Goal: Task Accomplishment & Management: Complete application form

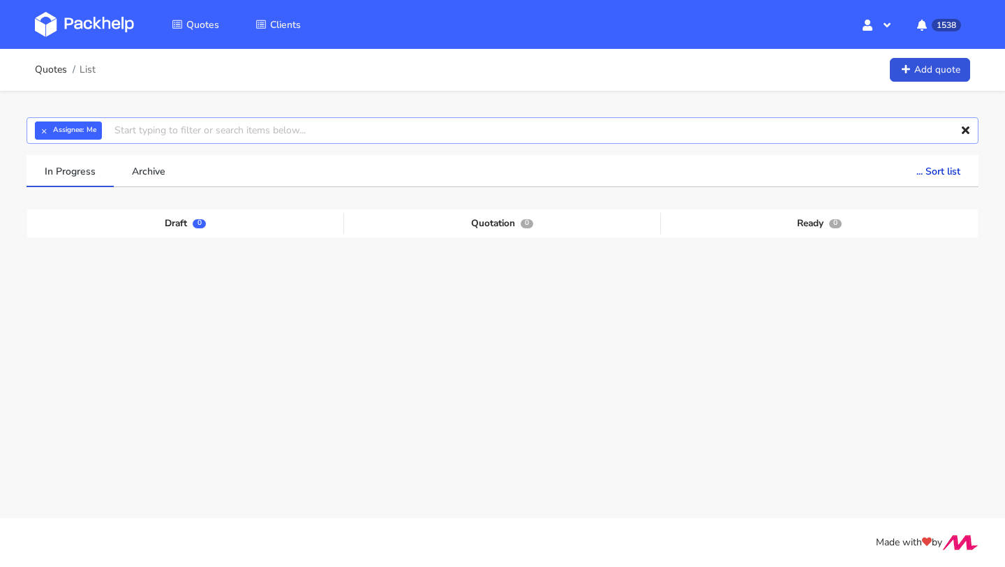
click at [141, 121] on input "text" at bounding box center [503, 130] width 952 height 27
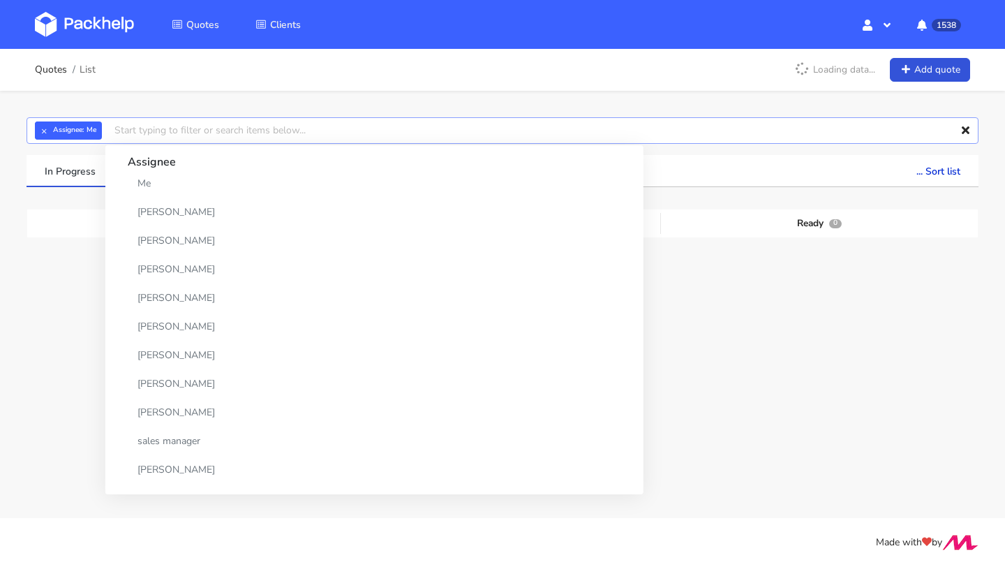
paste input "CANX-1"
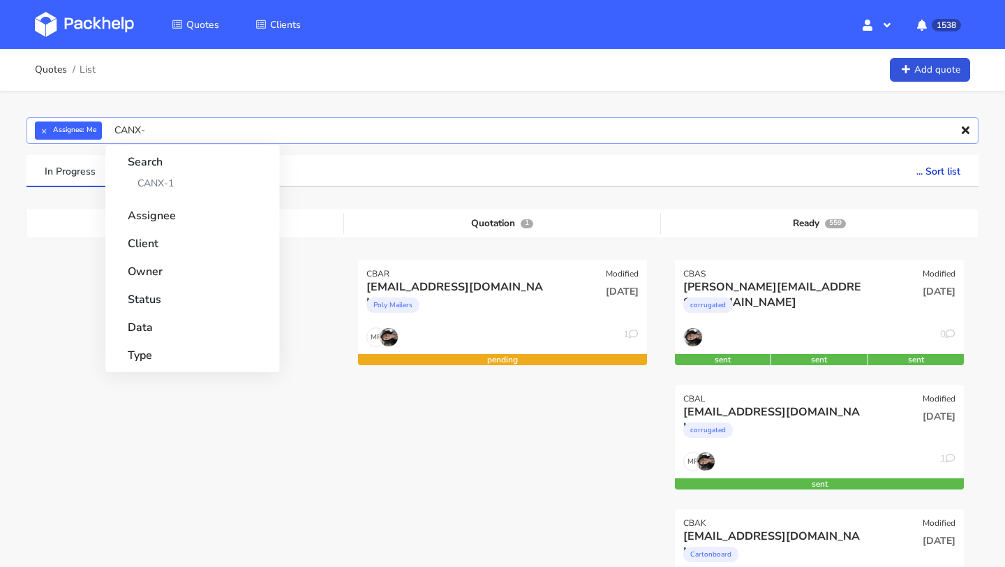
type input "CANX"
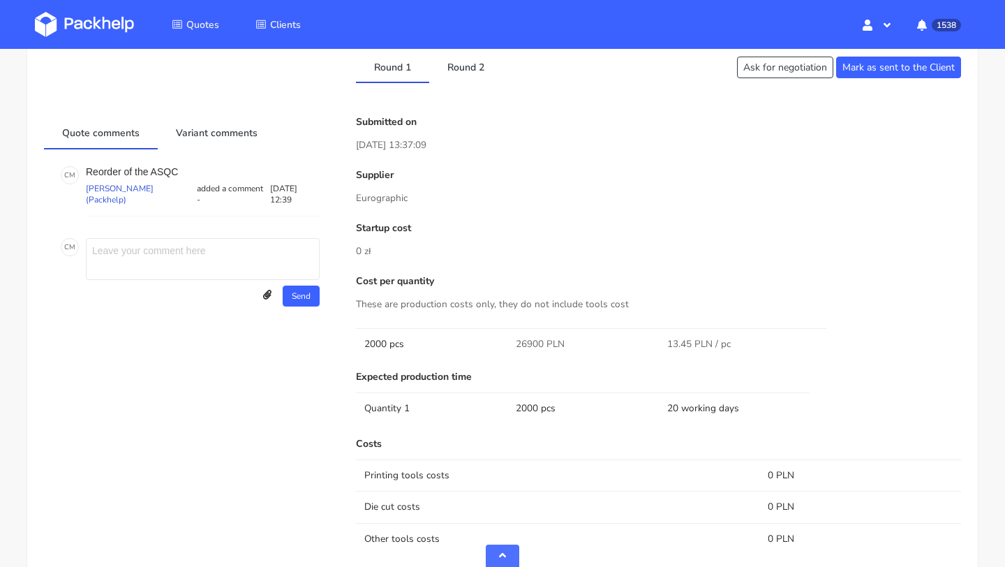
scroll to position [778, 0]
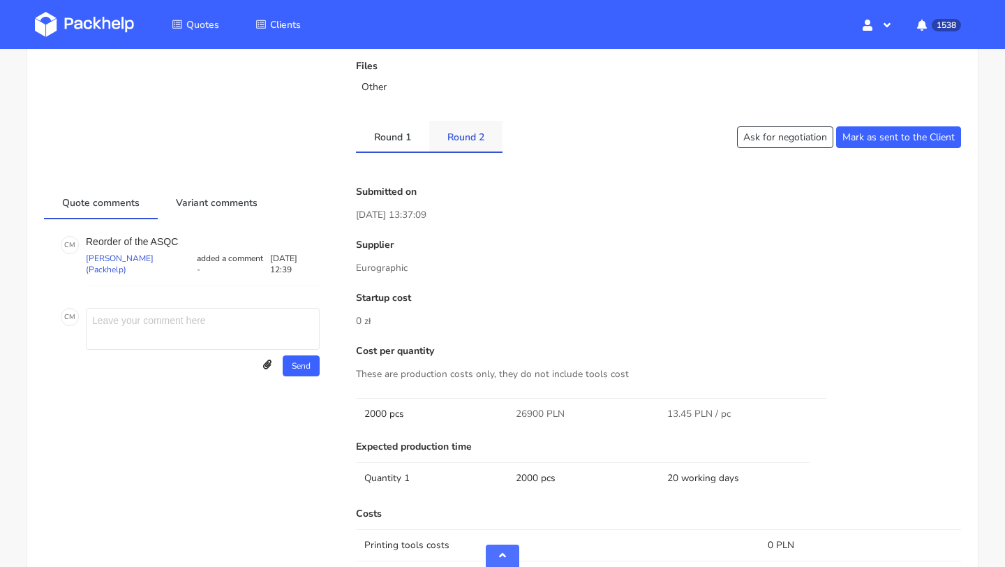
click at [477, 130] on link "Round 2" at bounding box center [465, 136] width 73 height 31
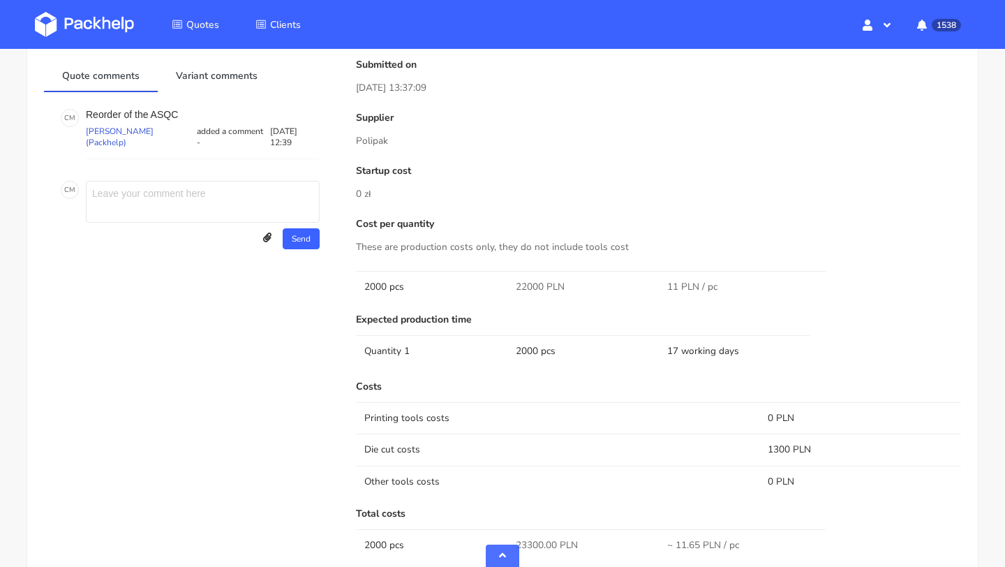
scroll to position [899, 0]
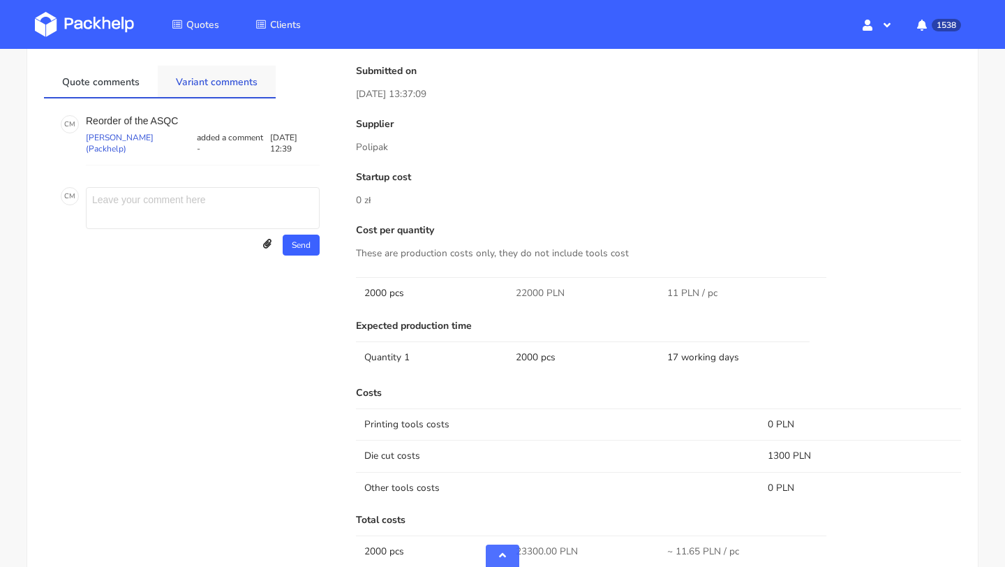
click at [229, 94] on link "Variant comments" at bounding box center [217, 81] width 118 height 31
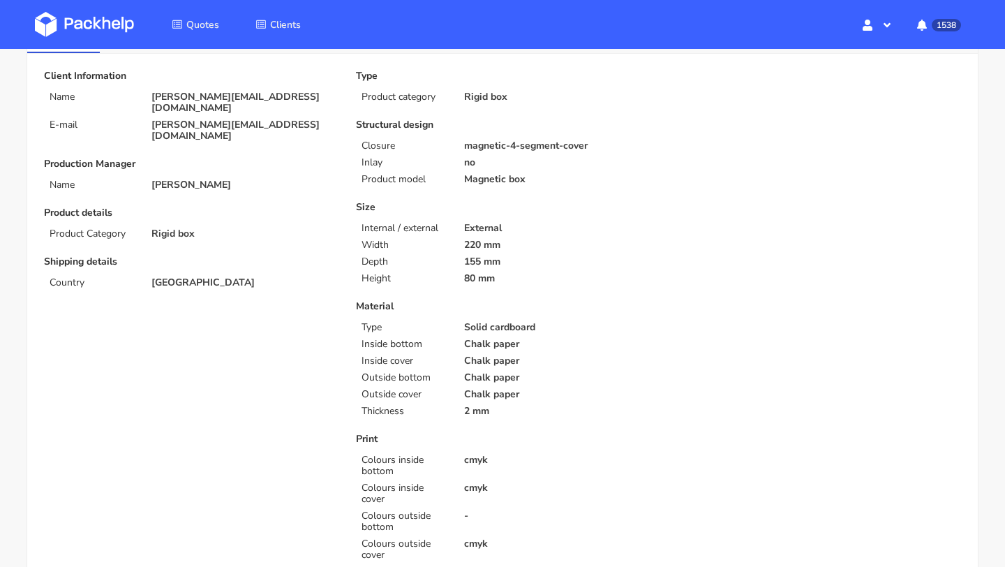
scroll to position [0, 0]
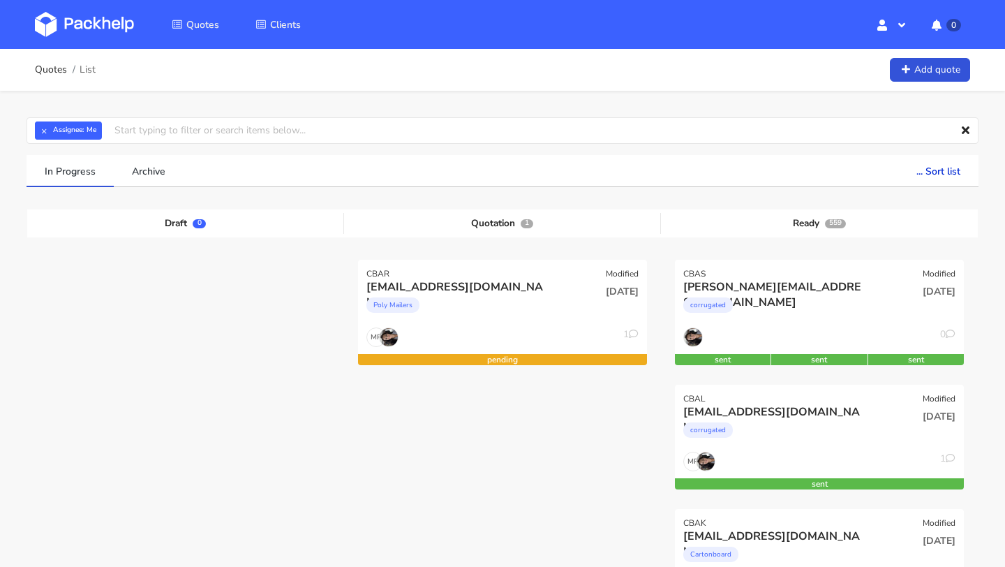
click at [937, 86] on div "Quotes List Add quote" at bounding box center [502, 70] width 1005 height 42
click at [919, 68] on link "Add quote" at bounding box center [930, 70] width 80 height 24
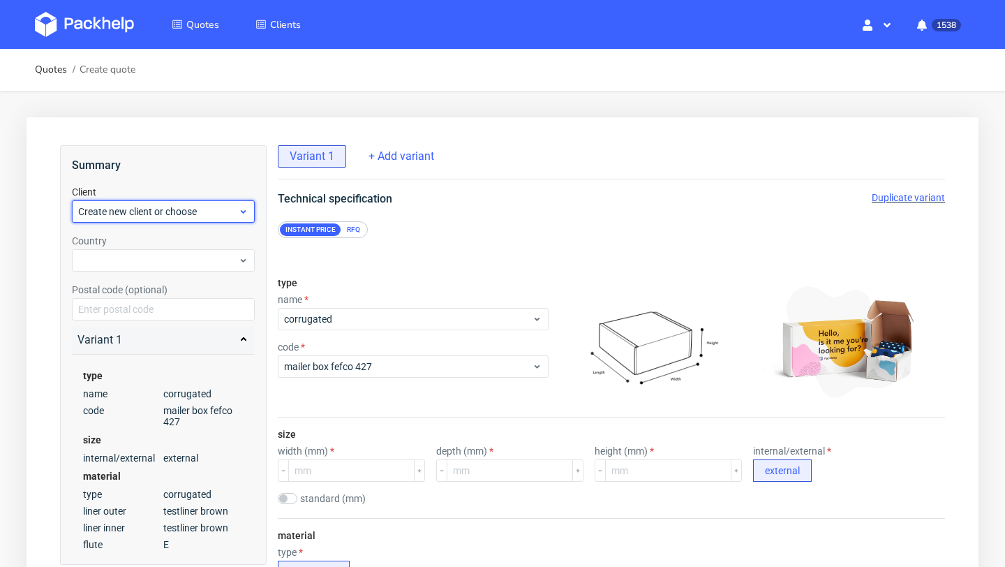
click at [130, 210] on span "Create new client or choose" at bounding box center [158, 211] width 160 height 14
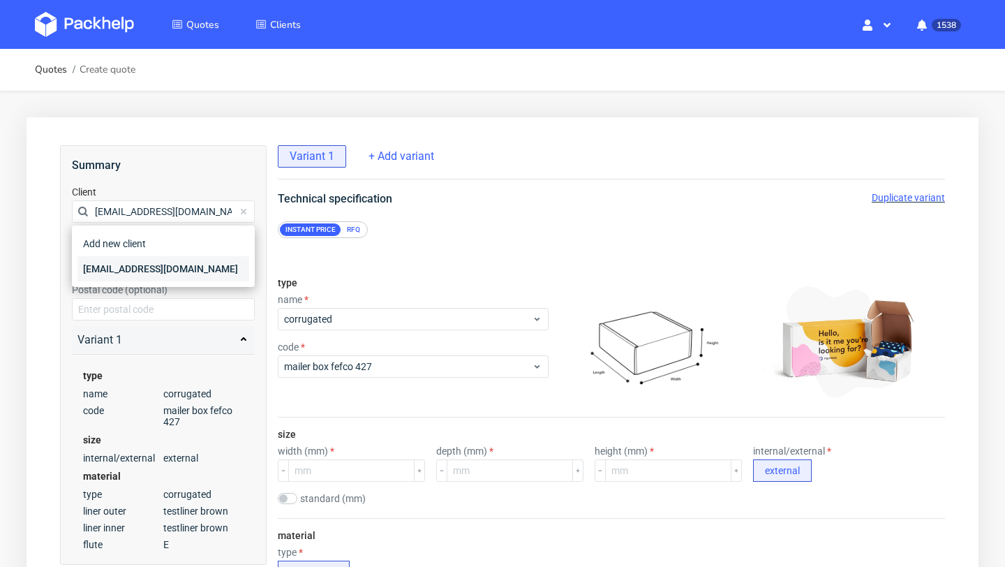
type input "info@cleansery.com"
click at [135, 264] on div "info@cleansery.com" at bounding box center [163, 268] width 172 height 25
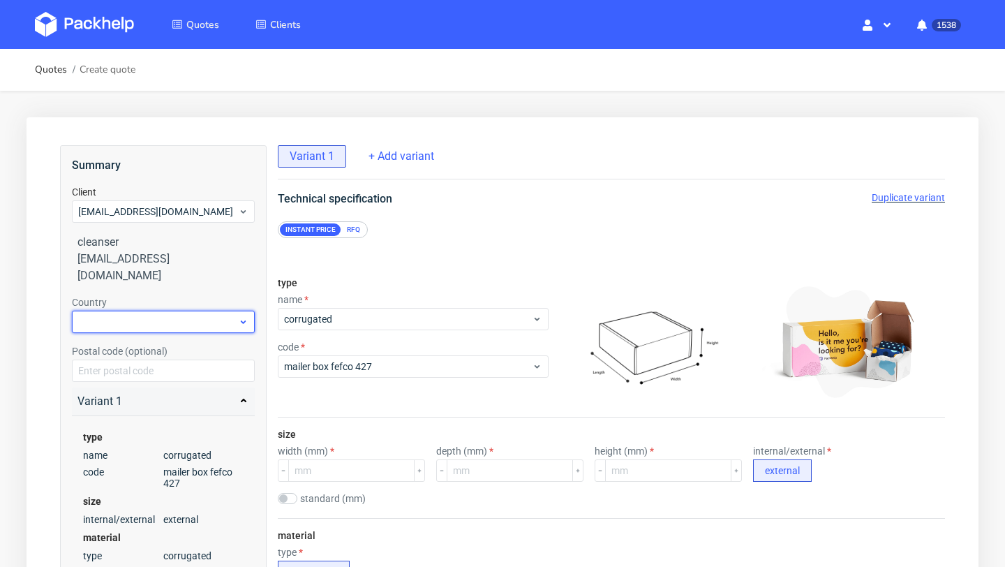
click at [123, 310] on div at bounding box center [163, 321] width 183 height 22
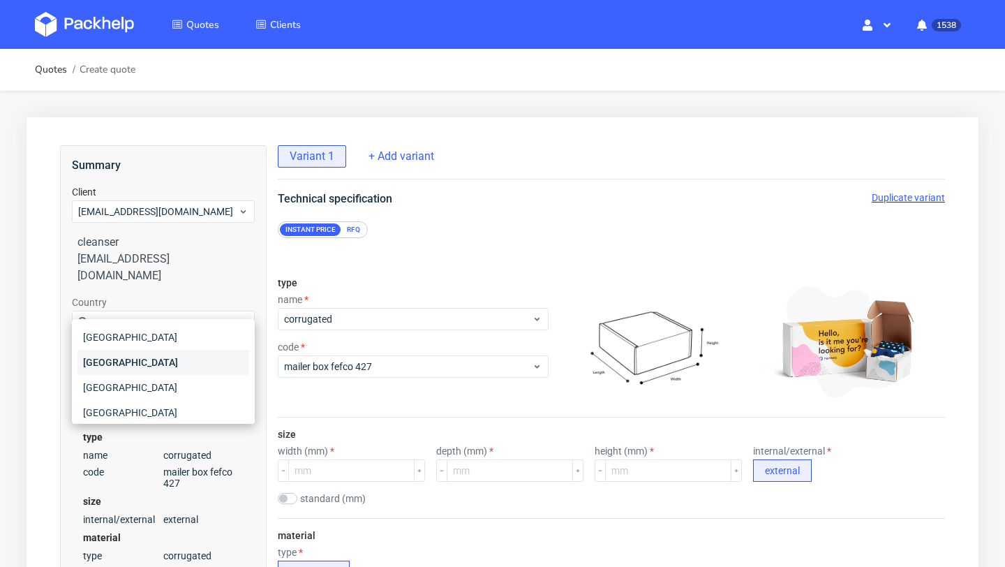
type input "po"
click at [112, 366] on div "Poland" at bounding box center [163, 362] width 172 height 25
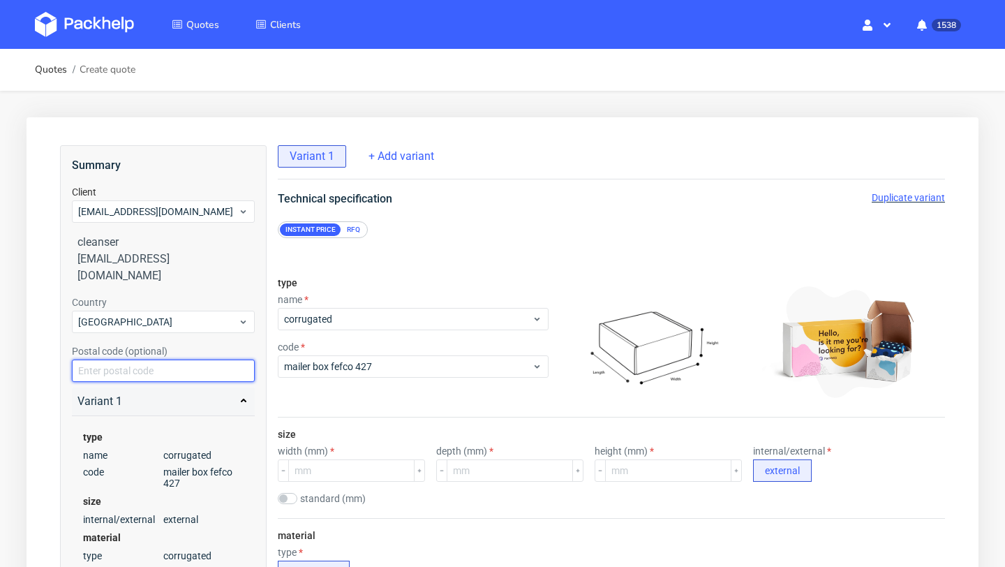
click at [135, 359] on input "text" at bounding box center [163, 370] width 183 height 22
paste input "31-226"
click at [89, 359] on input "31-226" at bounding box center [163, 370] width 183 height 22
type input "31226"
click at [170, 398] on div "Variant 1 type name corrugated code mailer box fefco 427 size internal/external…" at bounding box center [163, 500] width 183 height 227
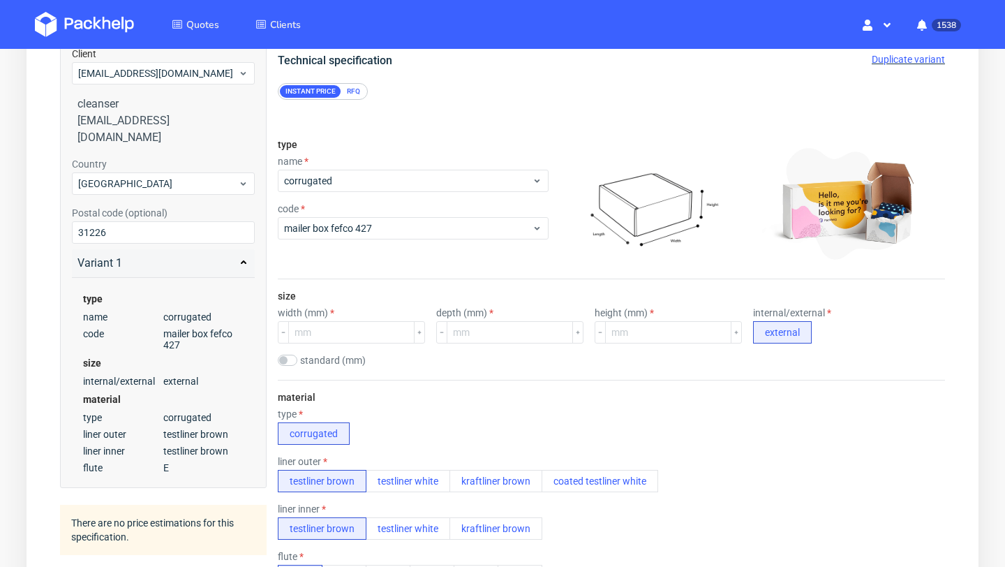
scroll to position [159, 0]
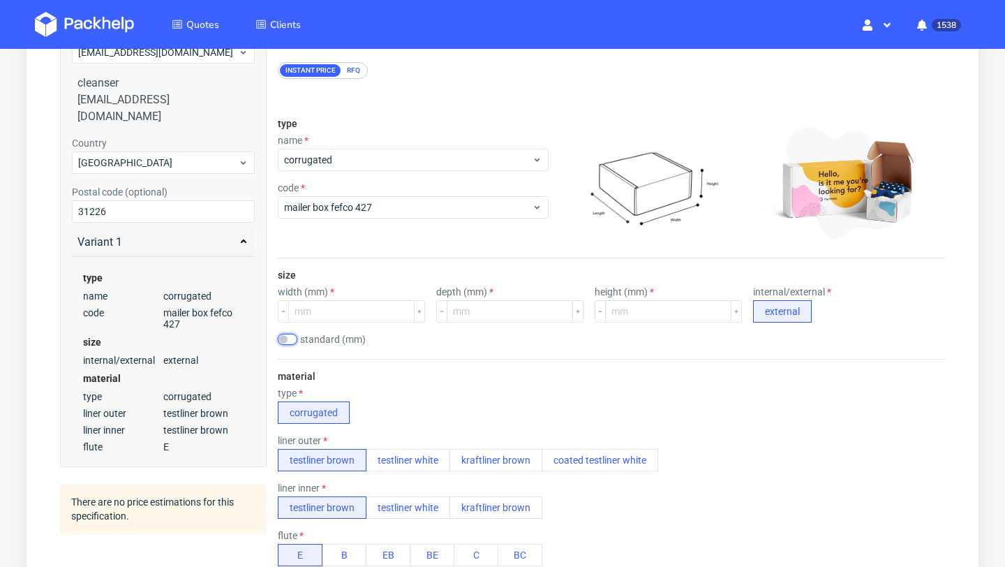
click at [287, 335] on input "checkbox" at bounding box center [288, 338] width 20 height 11
checkbox input "true"
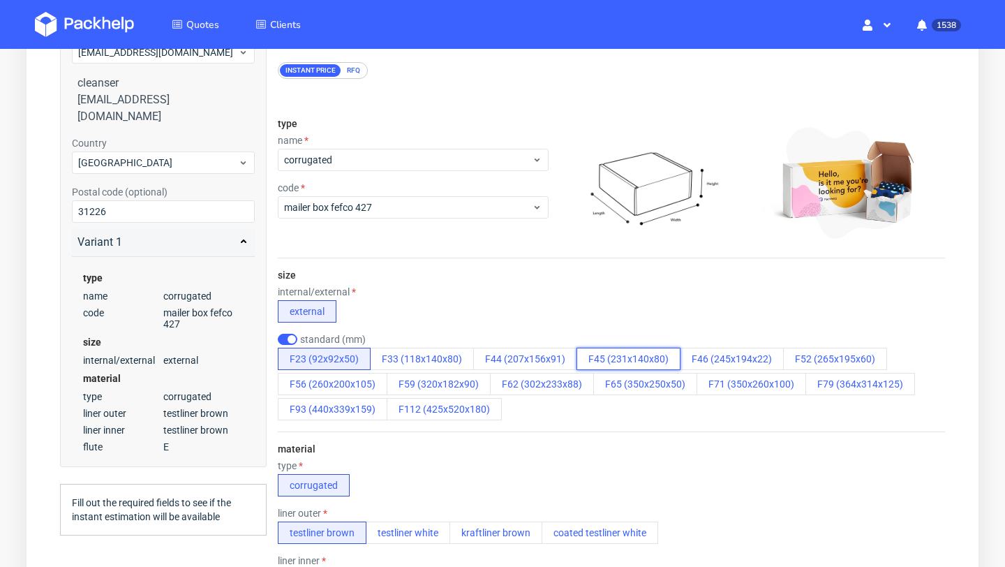
click at [599, 359] on button "F45 (231x140x80)" at bounding box center [628, 358] width 104 height 22
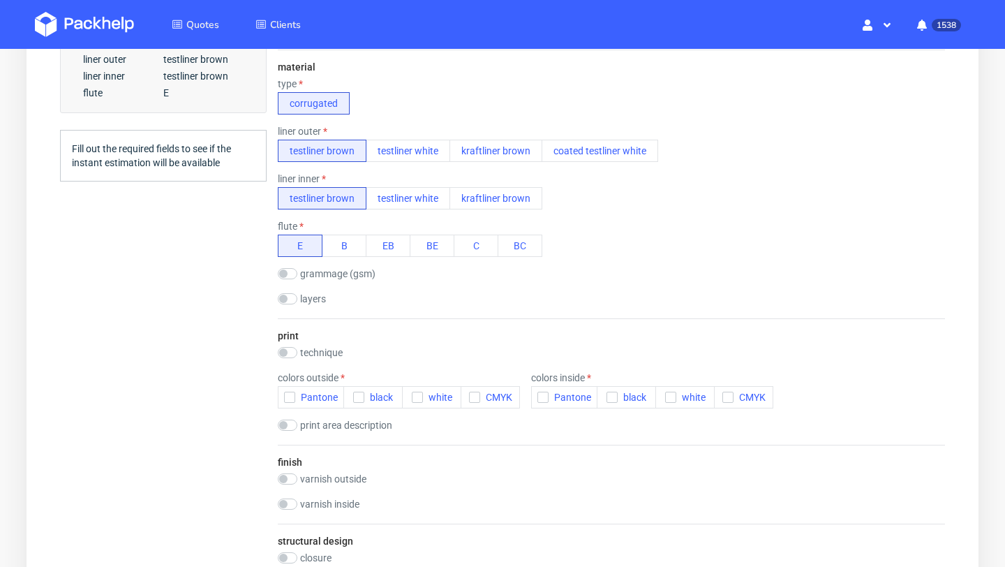
scroll to position [560, 0]
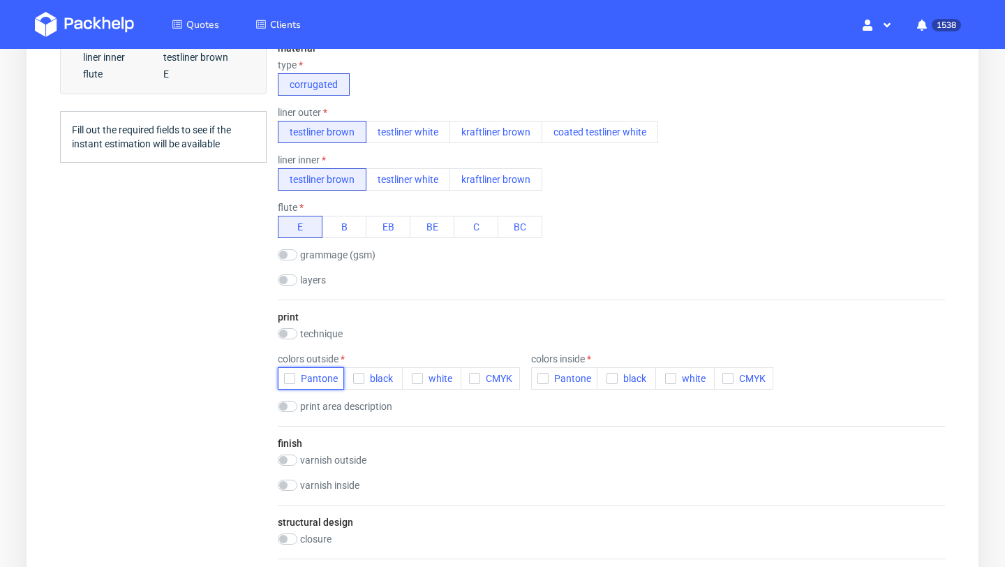
click at [296, 378] on span "Pantone" at bounding box center [316, 378] width 43 height 11
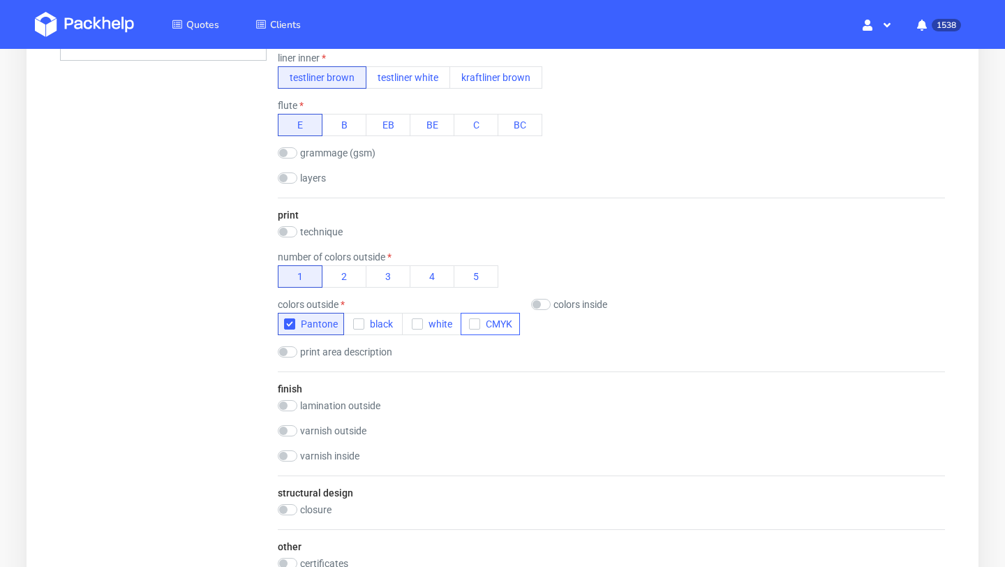
scroll to position [838, 0]
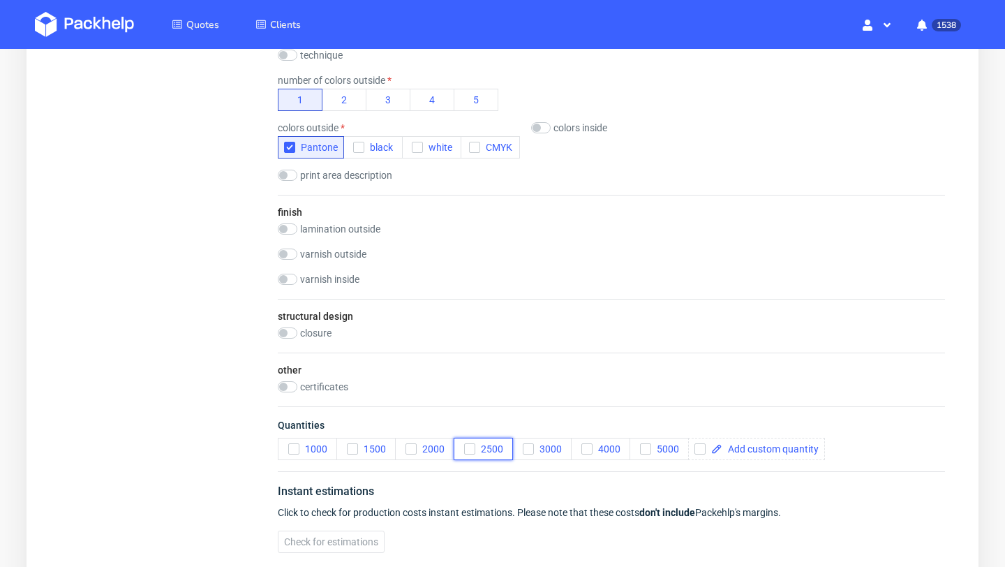
click at [464, 449] on div "button" at bounding box center [469, 448] width 11 height 11
click at [646, 450] on icon "button" at bounding box center [645, 449] width 10 height 10
click at [380, 540] on button "Check for estimations" at bounding box center [331, 541] width 107 height 22
click at [326, 338] on div "closure 1 x adhesive strip + peel off string 2 x adhesive strip + peel off stri…" at bounding box center [334, 334] width 112 height 14
click at [317, 329] on label "closure" at bounding box center [315, 332] width 31 height 11
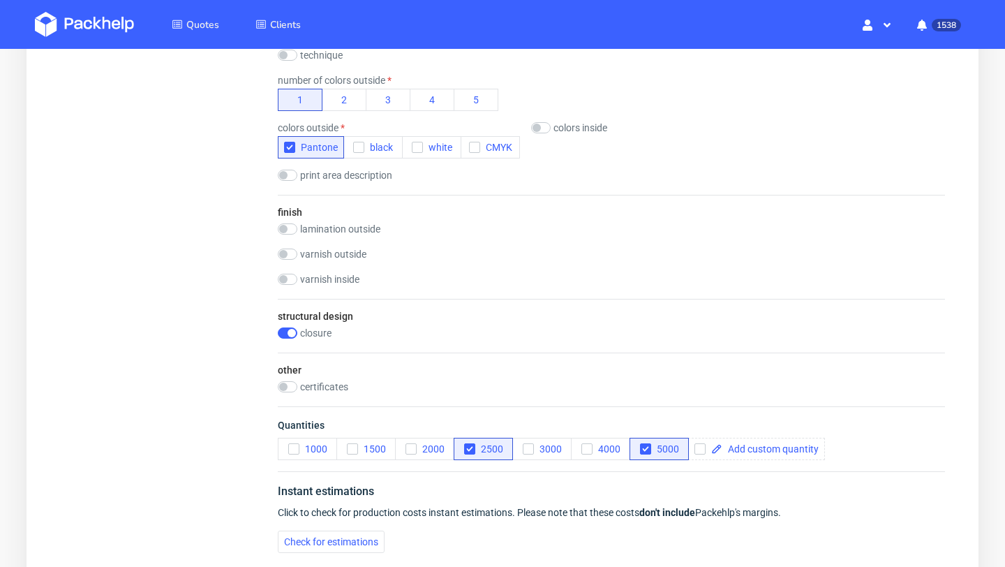
checkbox input "true"
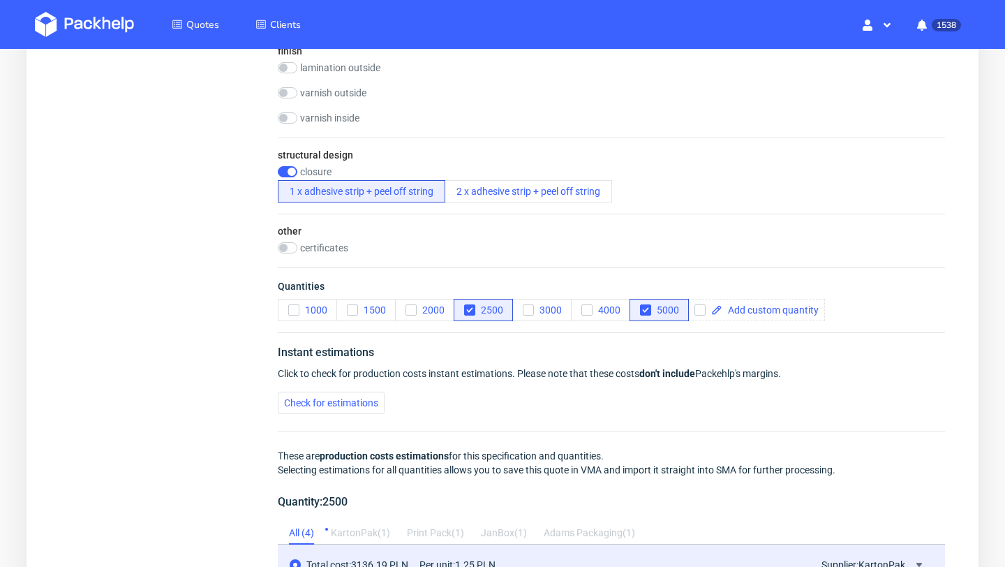
scroll to position [1028, 0]
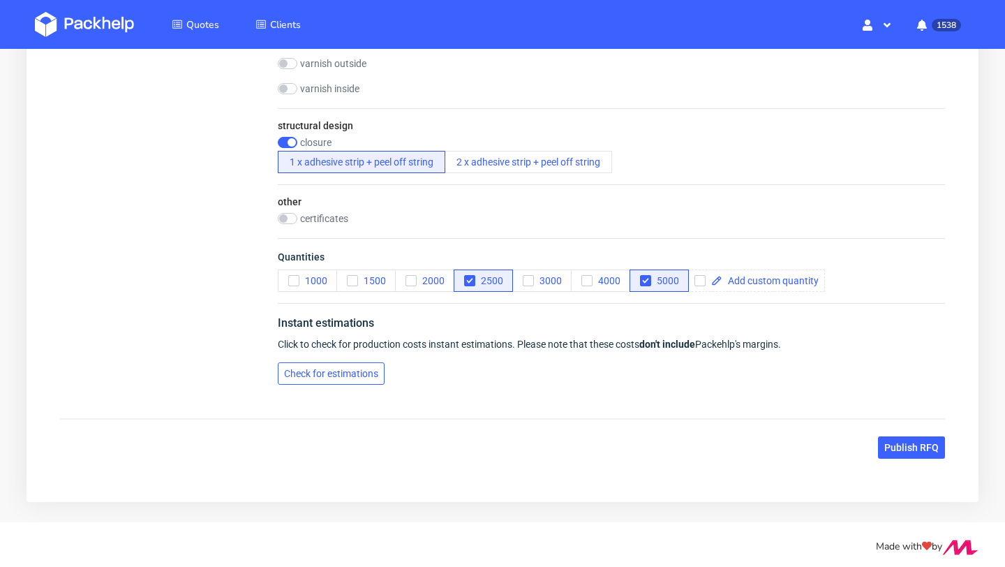
click at [342, 365] on button "Check for estimations" at bounding box center [331, 373] width 107 height 22
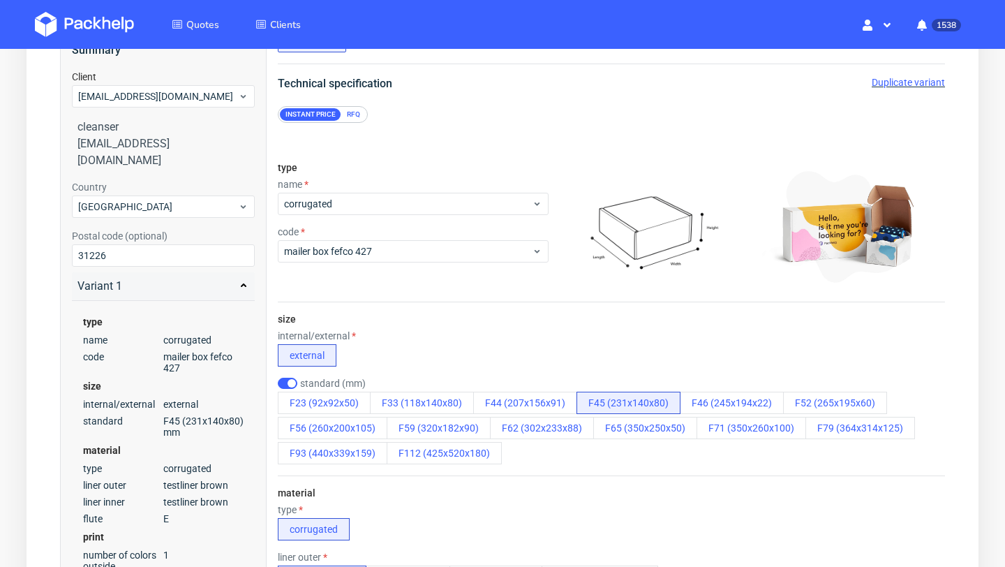
scroll to position [0, 0]
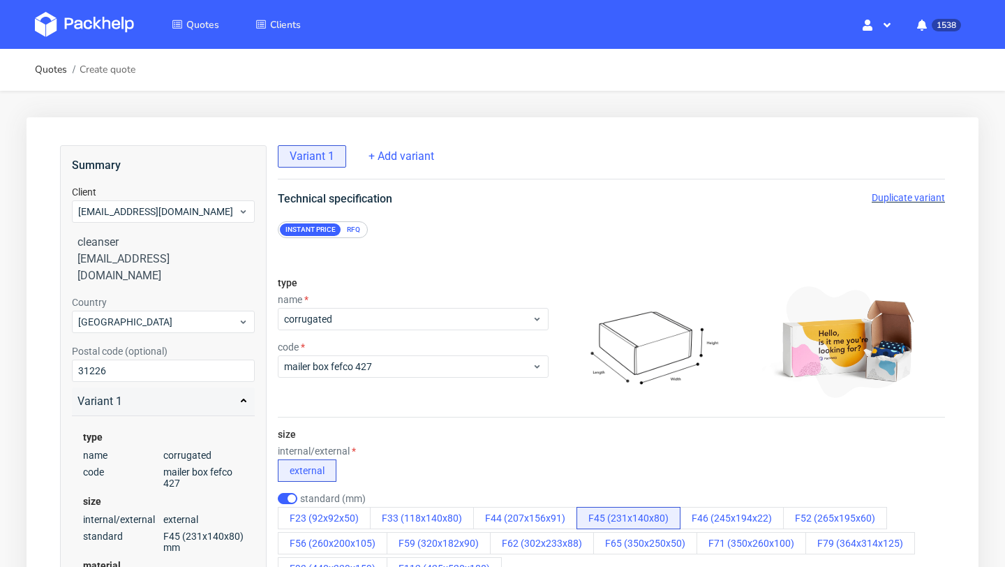
click at [907, 196] on span "Duplicate variant" at bounding box center [907, 197] width 73 height 11
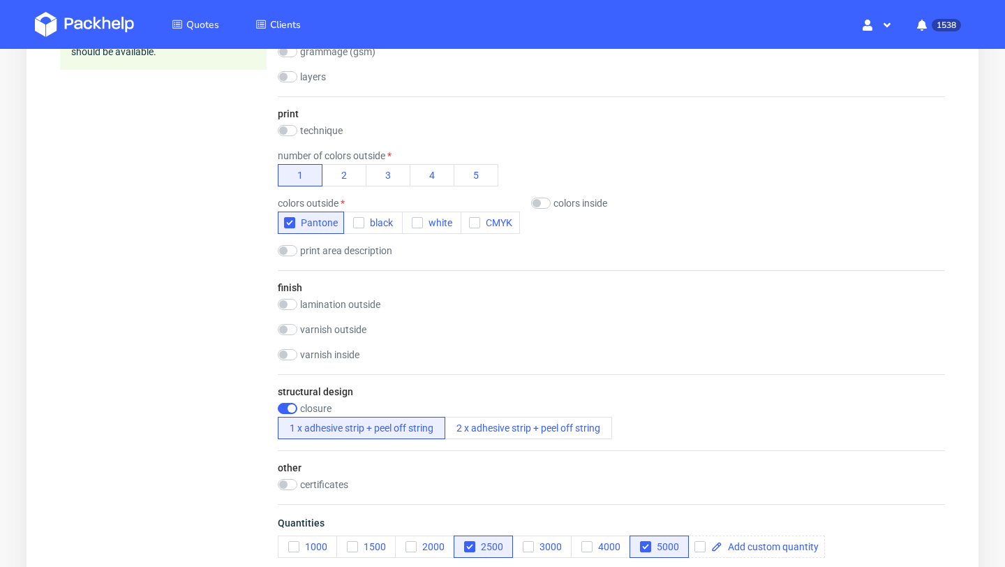
scroll to position [1033, 0]
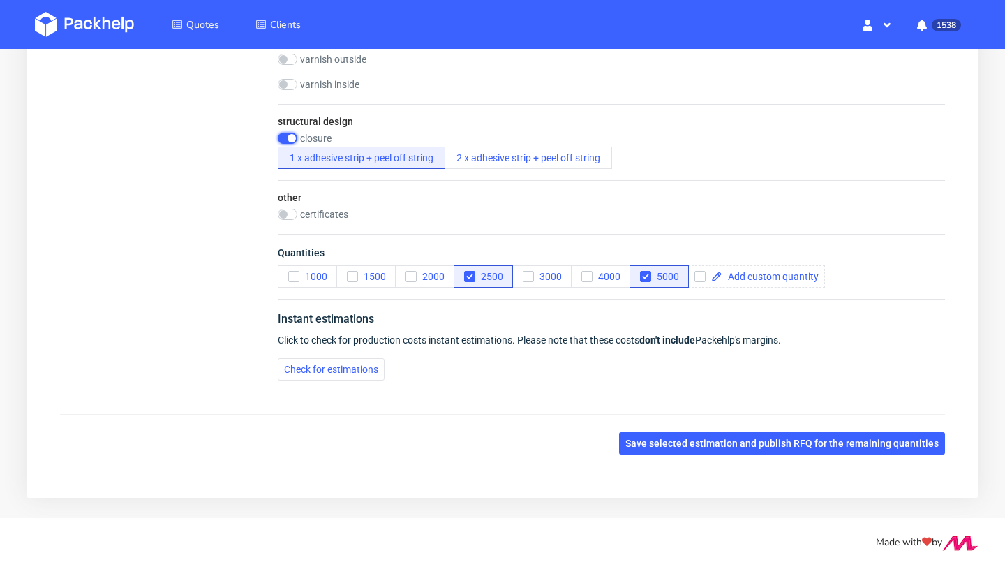
click at [292, 137] on input "checkbox" at bounding box center [288, 138] width 20 height 11
checkbox input "false"
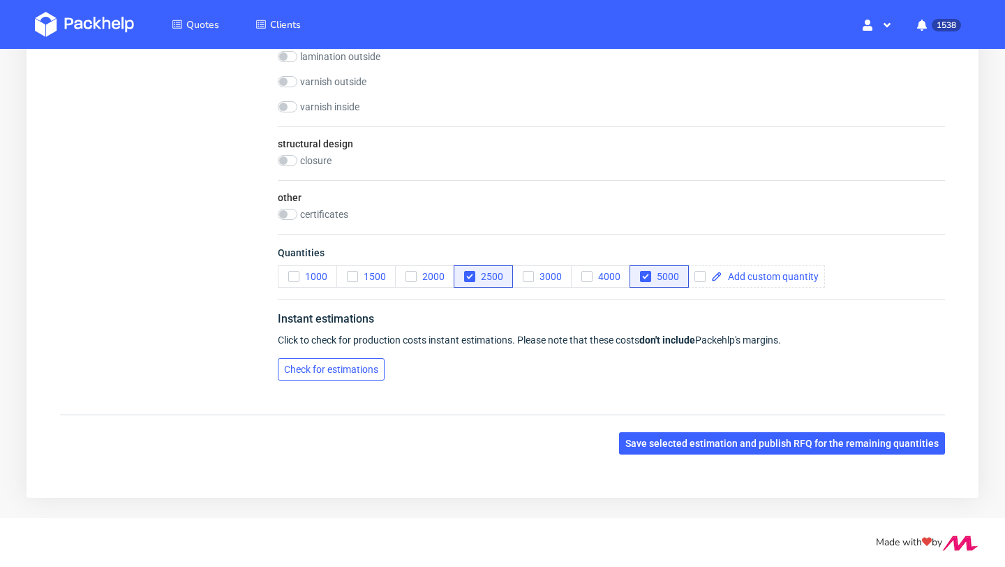
click at [336, 373] on span "Check for estimations" at bounding box center [331, 369] width 94 height 10
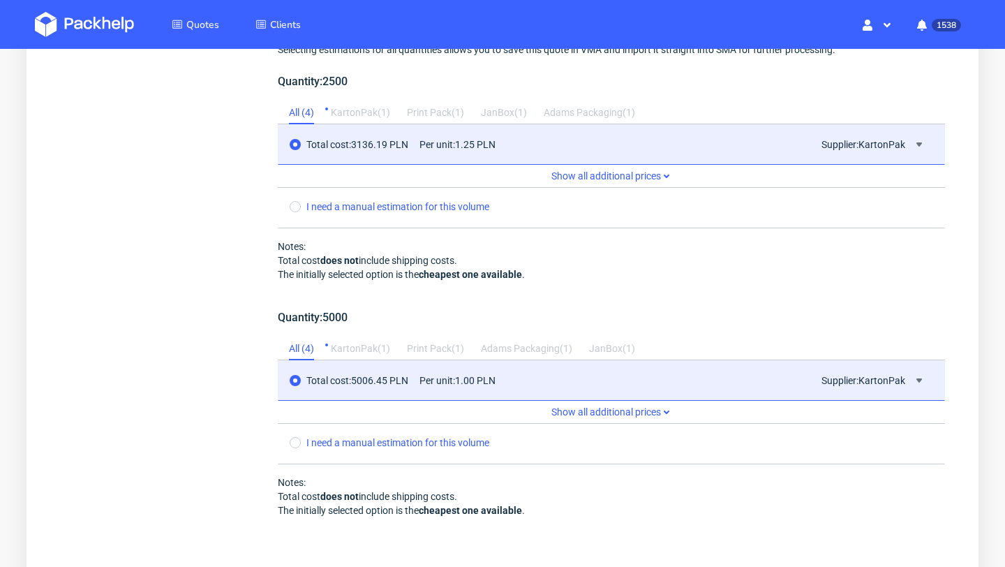
scroll to position [1561, 0]
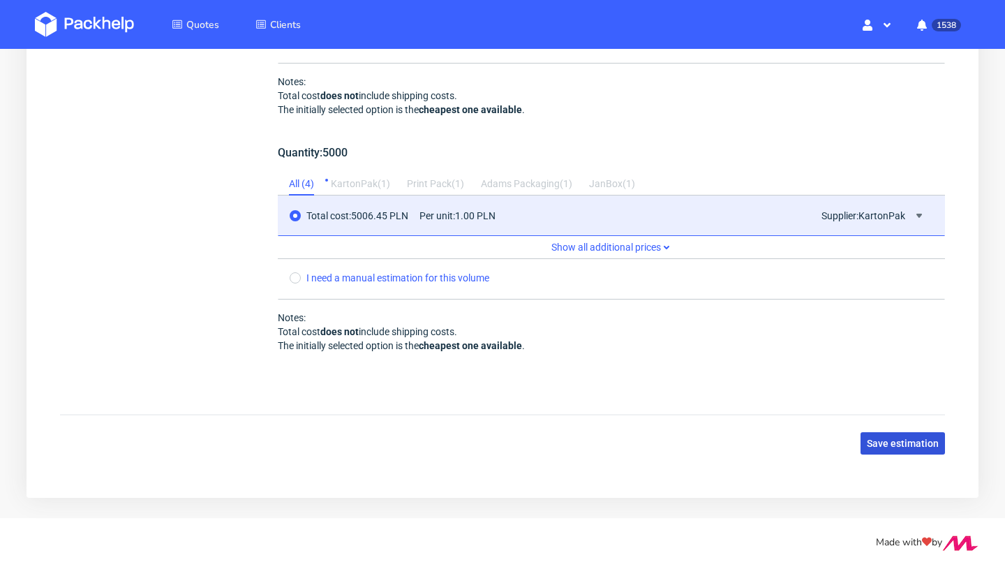
click at [922, 450] on button "Save estimation" at bounding box center [902, 443] width 84 height 22
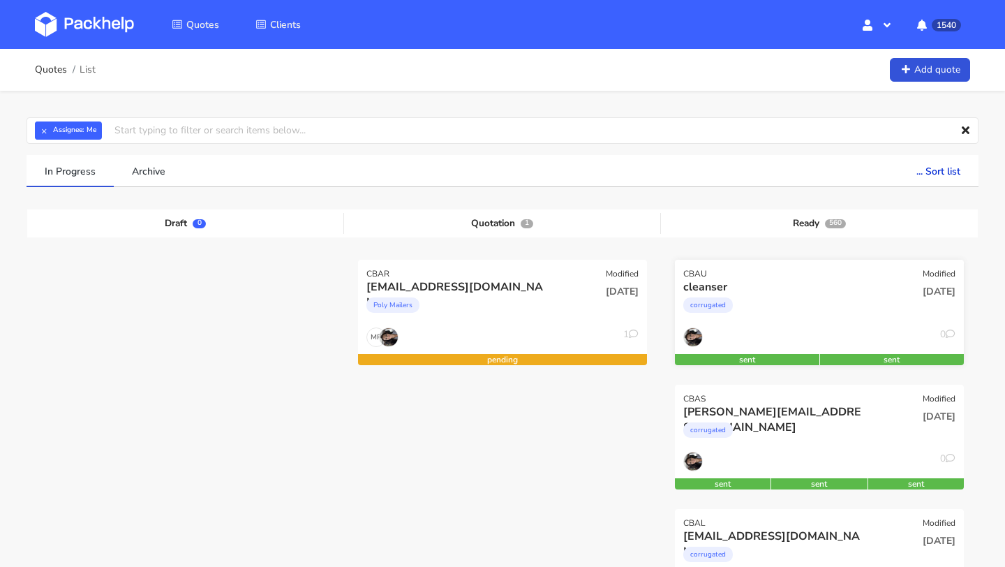
click at [728, 276] on div "CBAU Modified" at bounding box center [819, 270] width 289 height 20
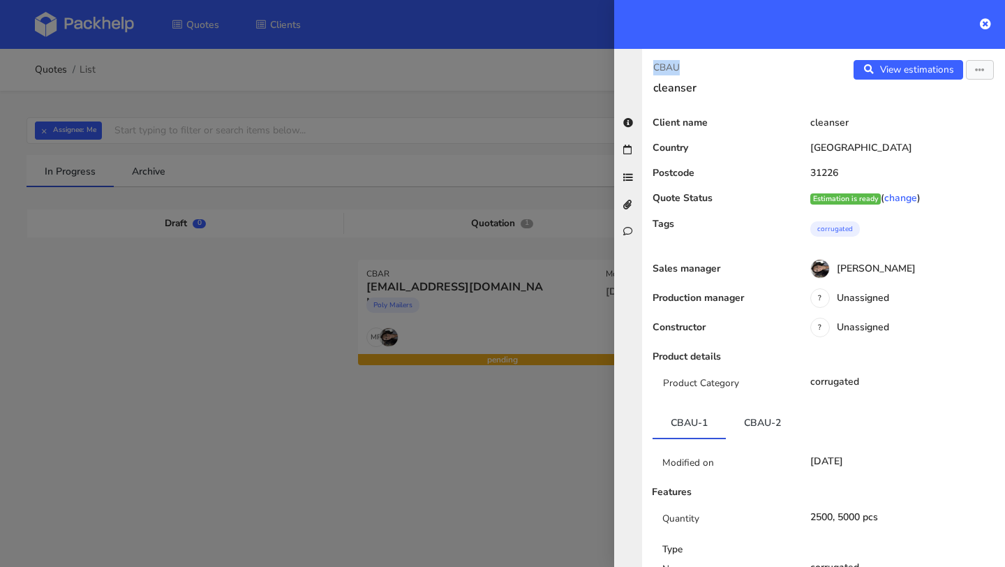
drag, startPoint x: 704, startPoint y: 65, endPoint x: 648, endPoint y: 65, distance: 55.8
click at [648, 65] on div "CBAU cleanser" at bounding box center [732, 77] width 181 height 35
copy p "CBAU"
click at [758, 427] on link "CBAU-2" at bounding box center [762, 422] width 73 height 31
drag, startPoint x: 684, startPoint y: 65, endPoint x: 622, endPoint y: 65, distance: 61.4
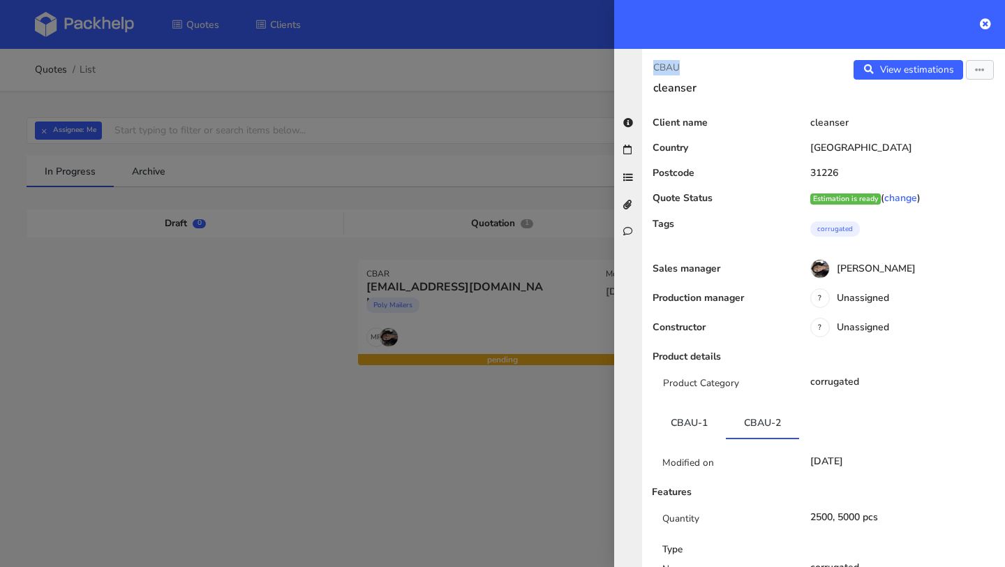
click at [622, 65] on div "CBAU cleanser View estimations View quote Edit quote Reject quote Client name c…" at bounding box center [809, 308] width 391 height 518
copy p "CBAU"
click at [918, 61] on link "View estimations" at bounding box center [908, 70] width 110 height 20
click at [982, 77] on button "button" at bounding box center [980, 70] width 28 height 20
click at [911, 129] on link "Edit quote" at bounding box center [934, 124] width 123 height 23
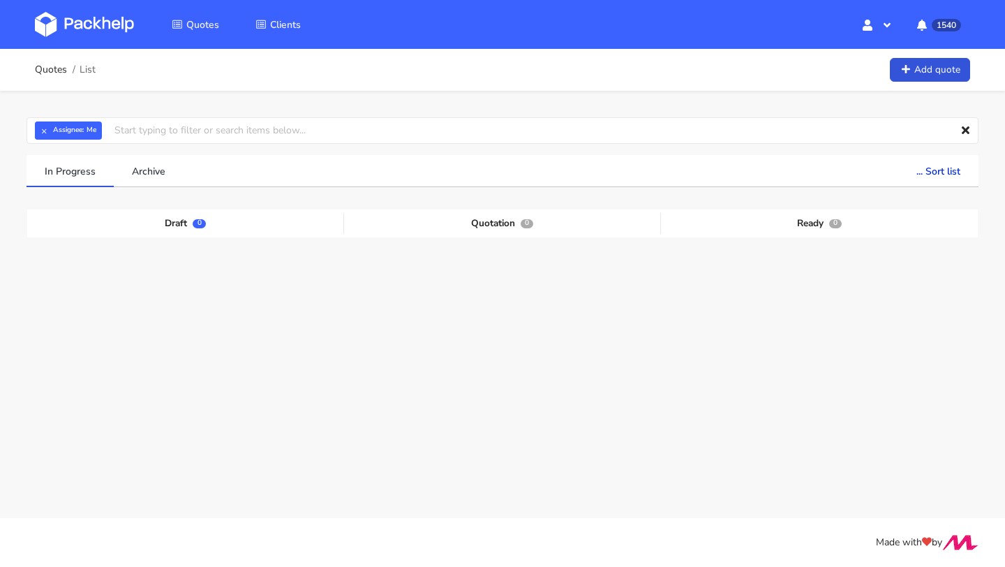
click at [152, 117] on div "× Assignee: Me Assignee Me [PERSON_NAME] [PERSON_NAME] [PERSON_NAME] [PERSON_NA…" at bounding box center [502, 288] width 1005 height 395
click at [151, 134] on input "text" at bounding box center [503, 130] width 952 height 27
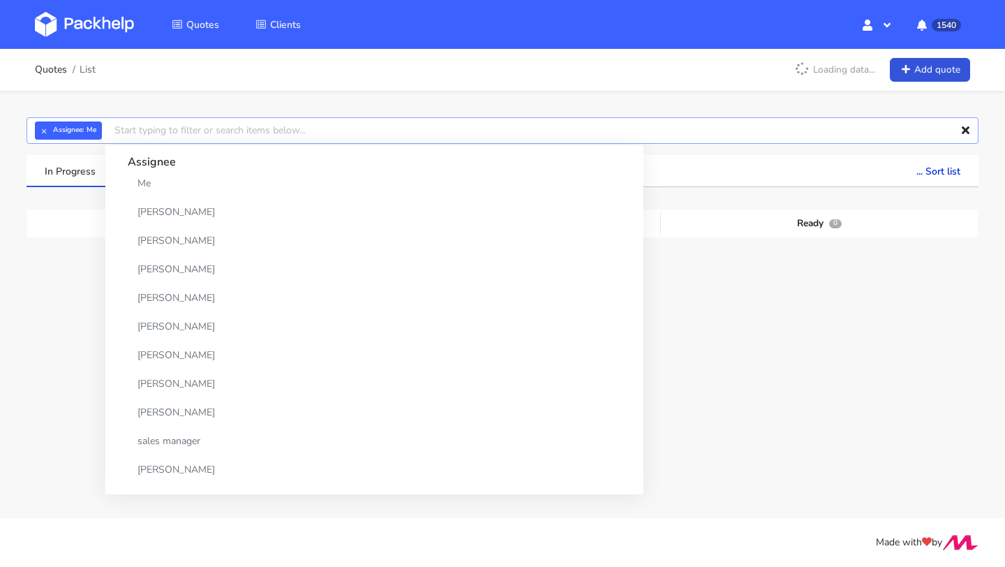
paste input "CANX"
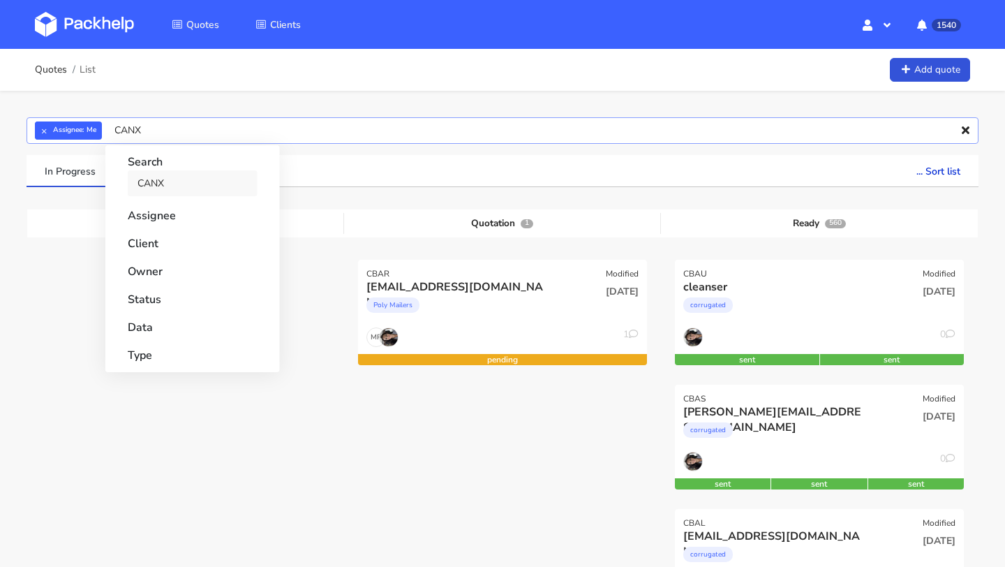
type input "CANX"
click at [164, 182] on link "CANX" at bounding box center [193, 183] width 130 height 26
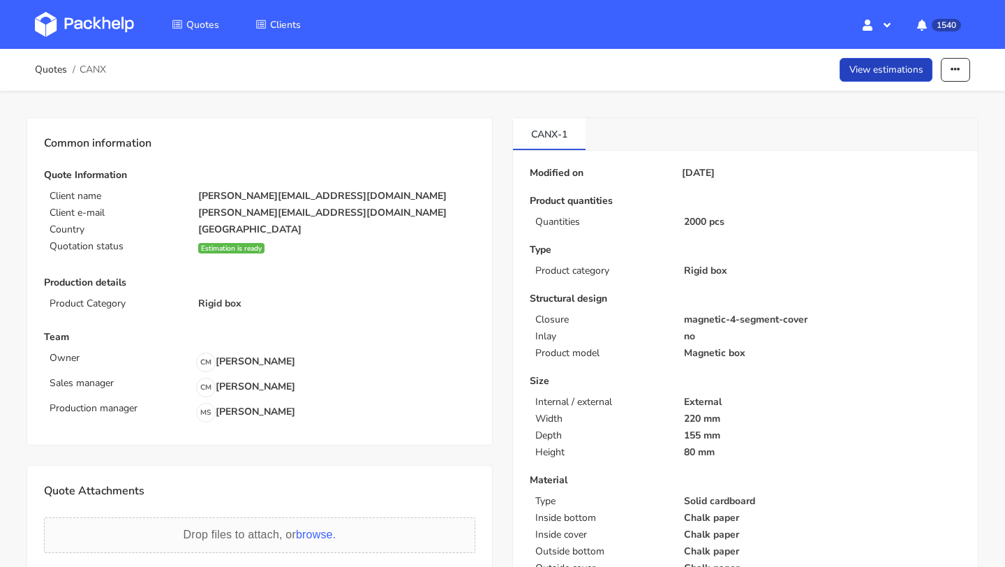
click at [871, 73] on link "View estimations" at bounding box center [885, 70] width 93 height 24
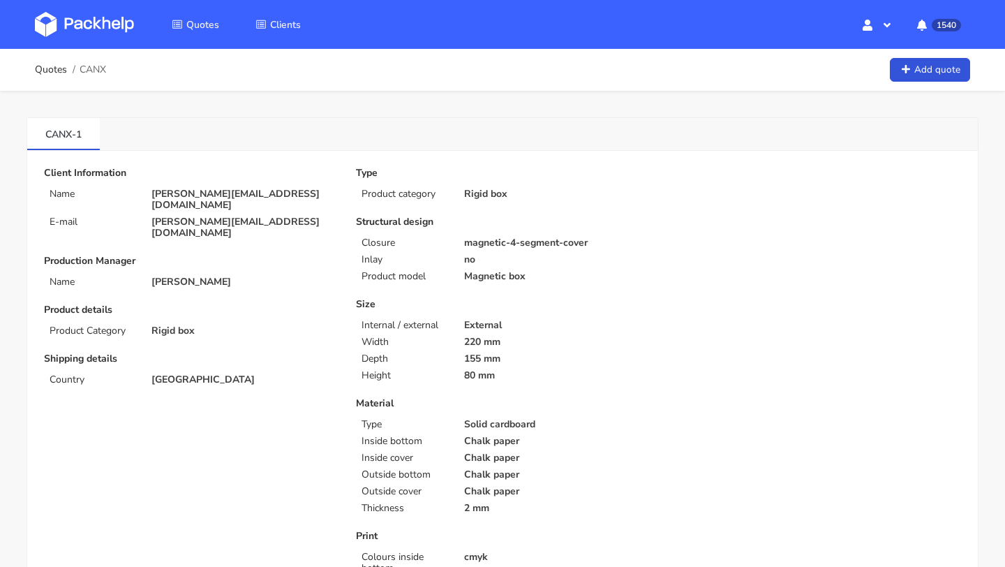
scroll to position [746, 0]
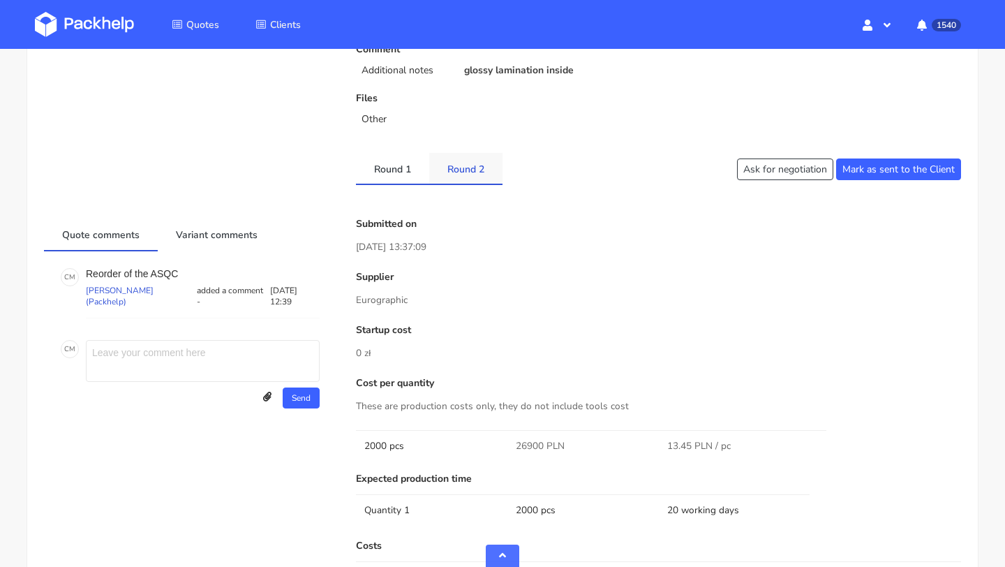
click at [467, 170] on link "Round 2" at bounding box center [465, 168] width 73 height 31
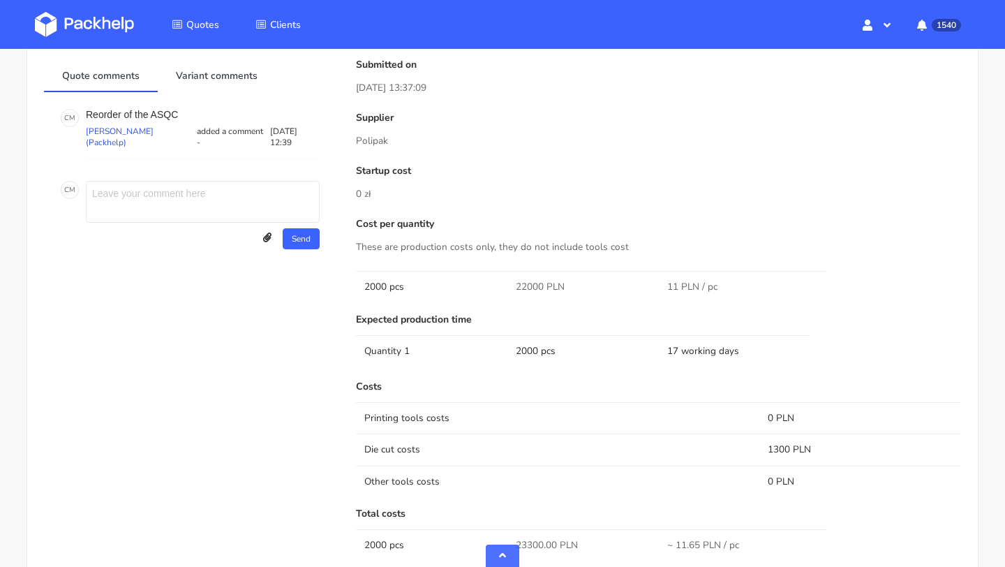
scroll to position [999, 0]
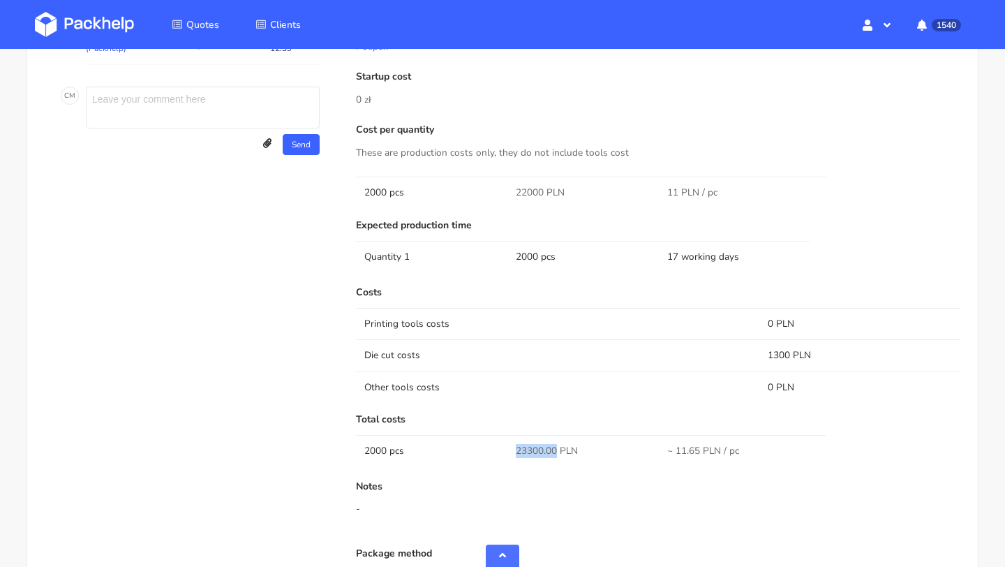
drag, startPoint x: 514, startPoint y: 450, endPoint x: 555, endPoint y: 450, distance: 40.5
click at [555, 450] on td "23300.00 PLN" at bounding box center [582, 450] width 151 height 31
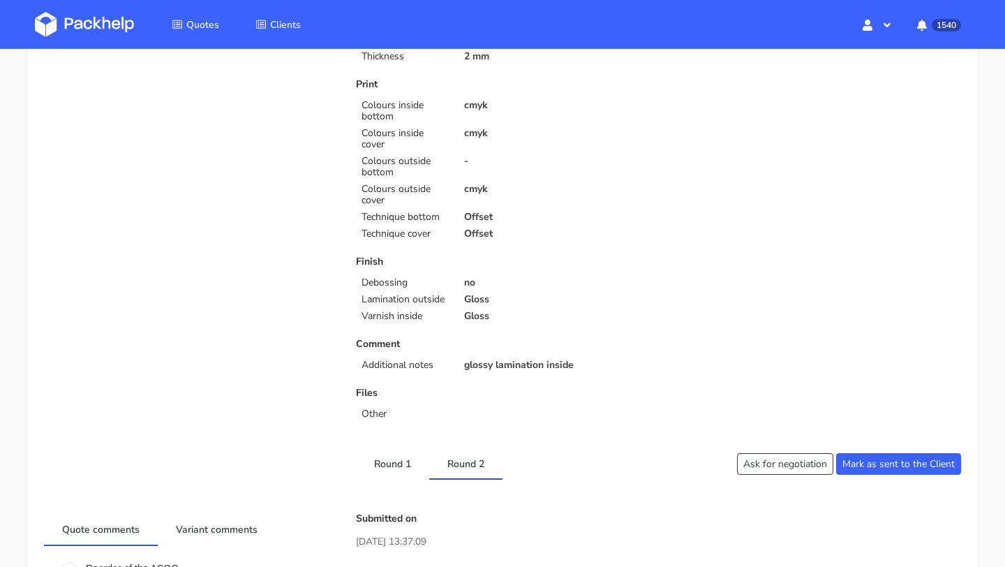
scroll to position [0, 0]
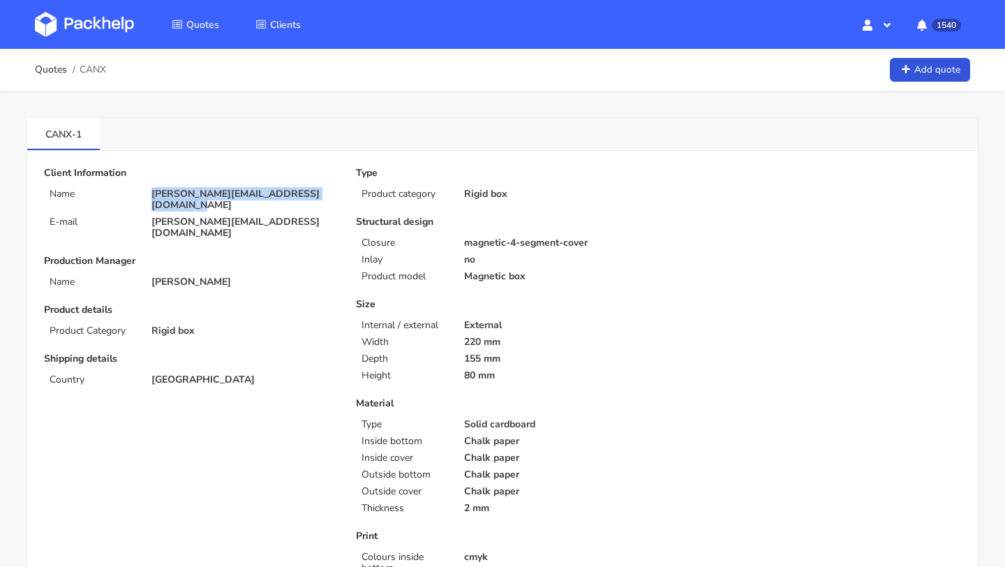
drag, startPoint x: 327, startPoint y: 192, endPoint x: 144, endPoint y: 194, distance: 182.8
click at [144, 194] on div "andrea.missaglia@universitynetwork.it" at bounding box center [244, 199] width 204 height 22
copy p "andrea.missaglia@universitynetwork.it"
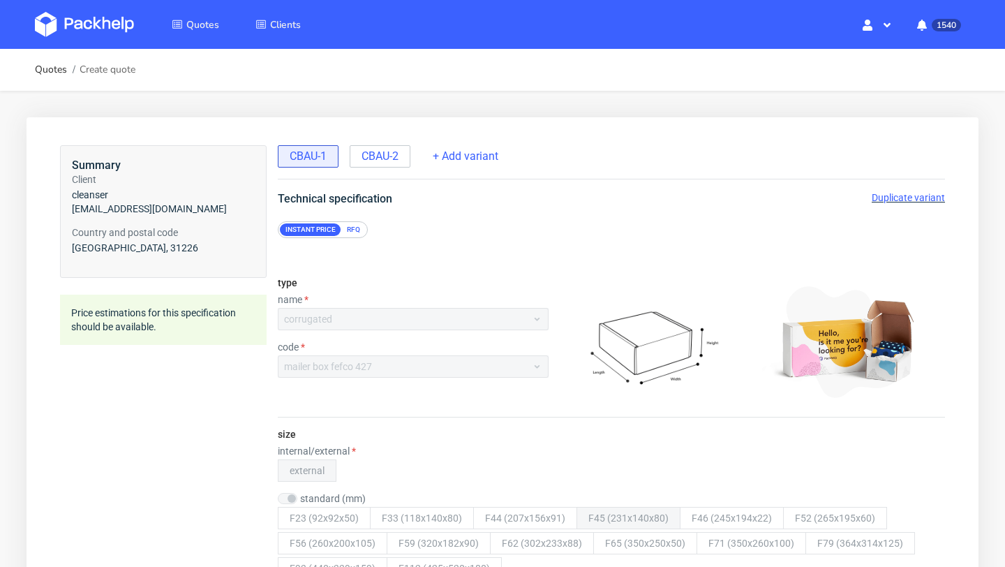
click at [897, 197] on span "Duplicate variant" at bounding box center [907, 197] width 73 height 11
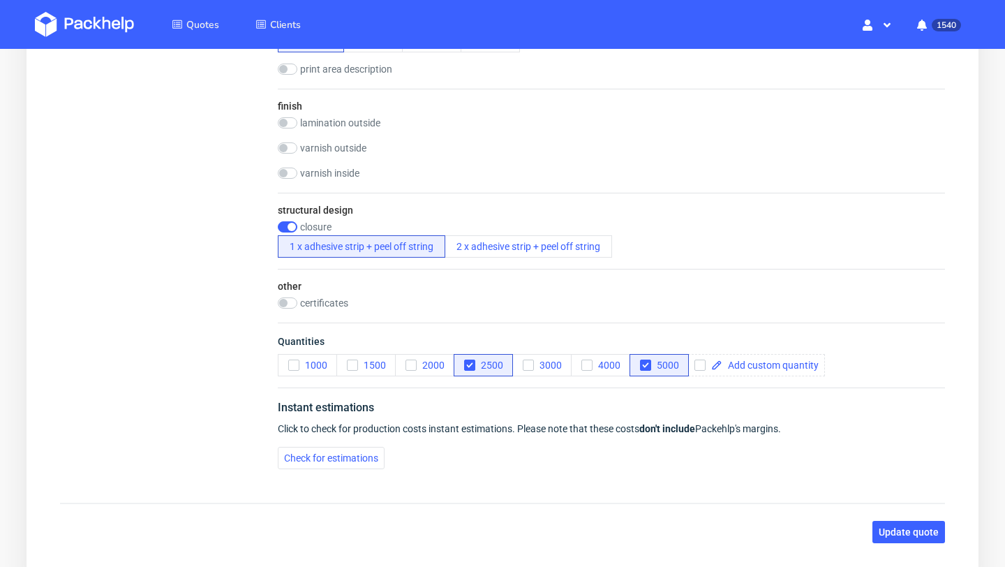
scroll to position [1033, 0]
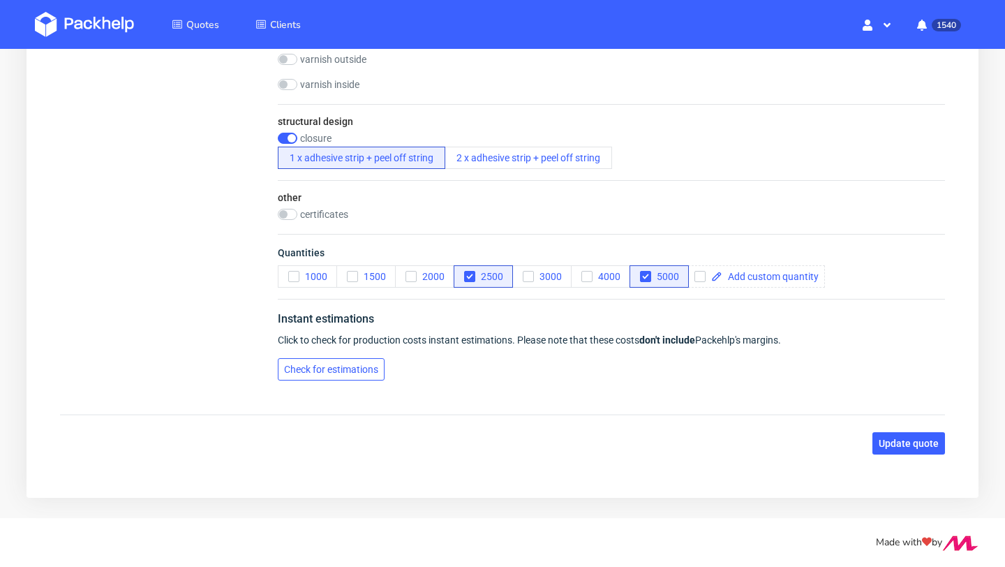
click at [363, 370] on span "Check for estimations" at bounding box center [331, 369] width 94 height 10
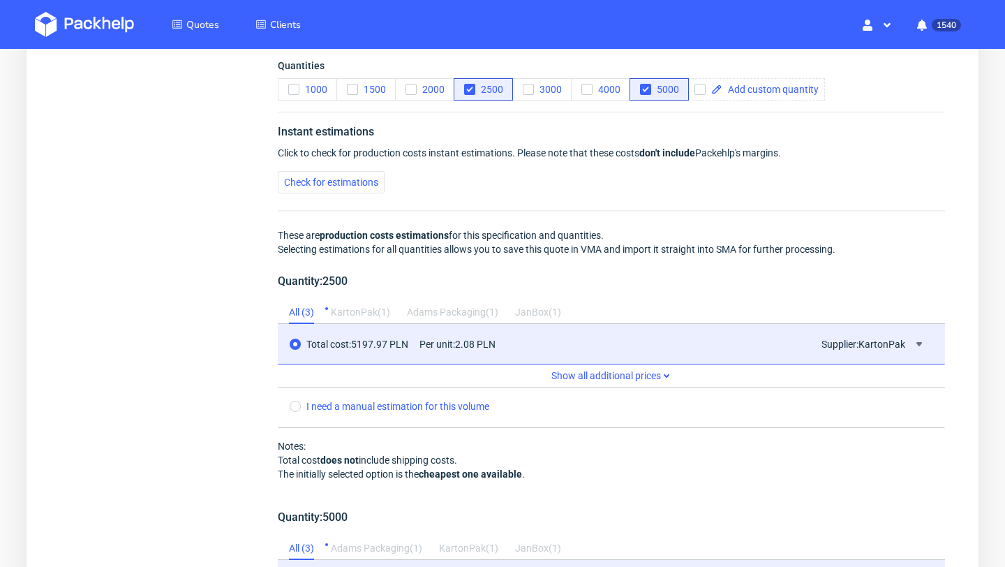
scroll to position [1584, 0]
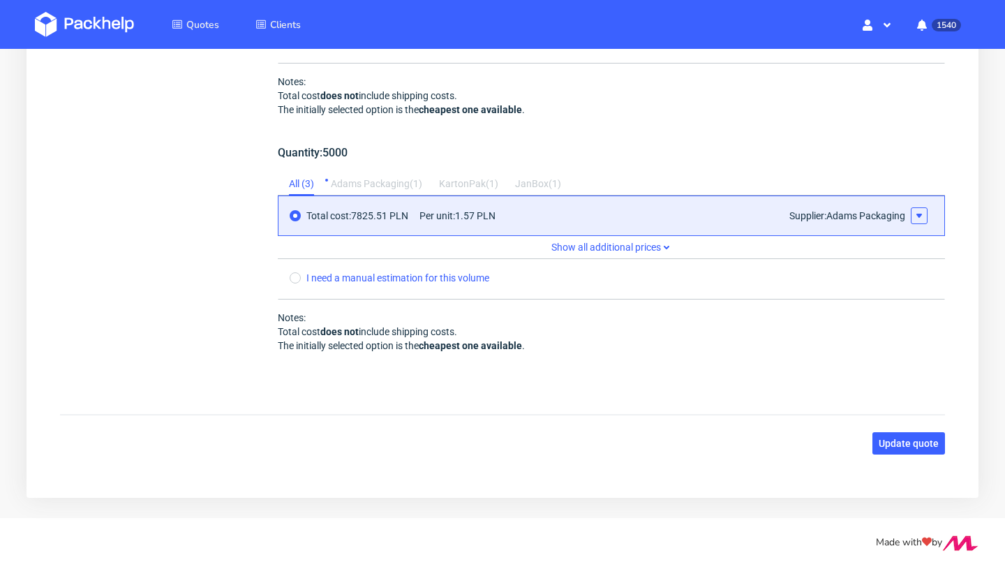
click at [921, 218] on icon at bounding box center [918, 215] width 11 height 11
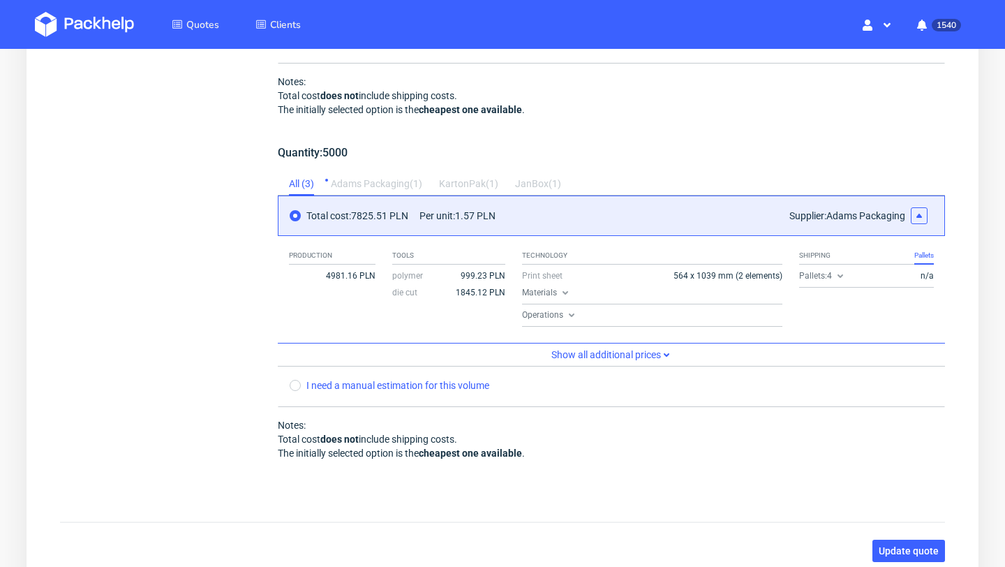
click at [839, 274] on icon at bounding box center [839, 275] width 11 height 11
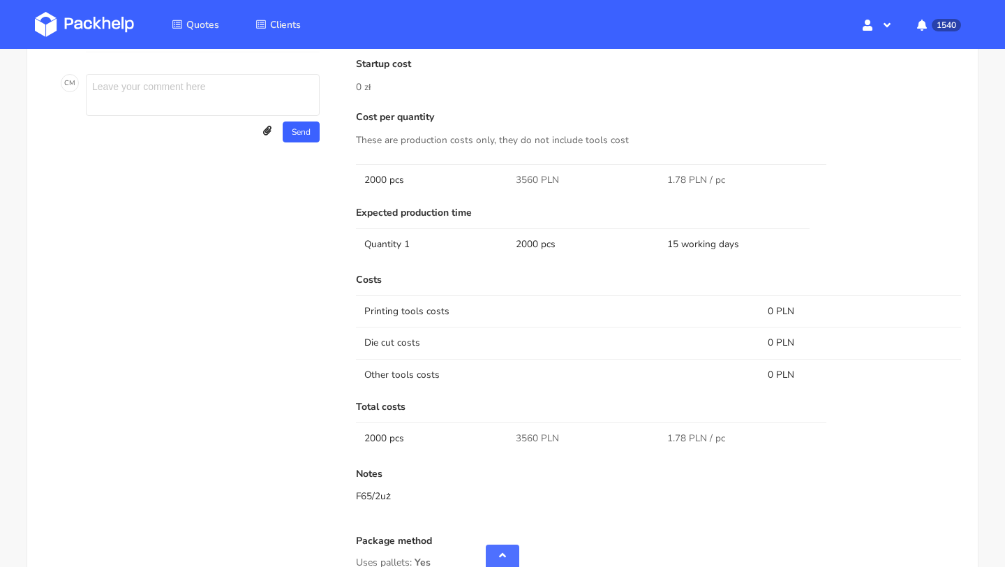
scroll to position [705, 0]
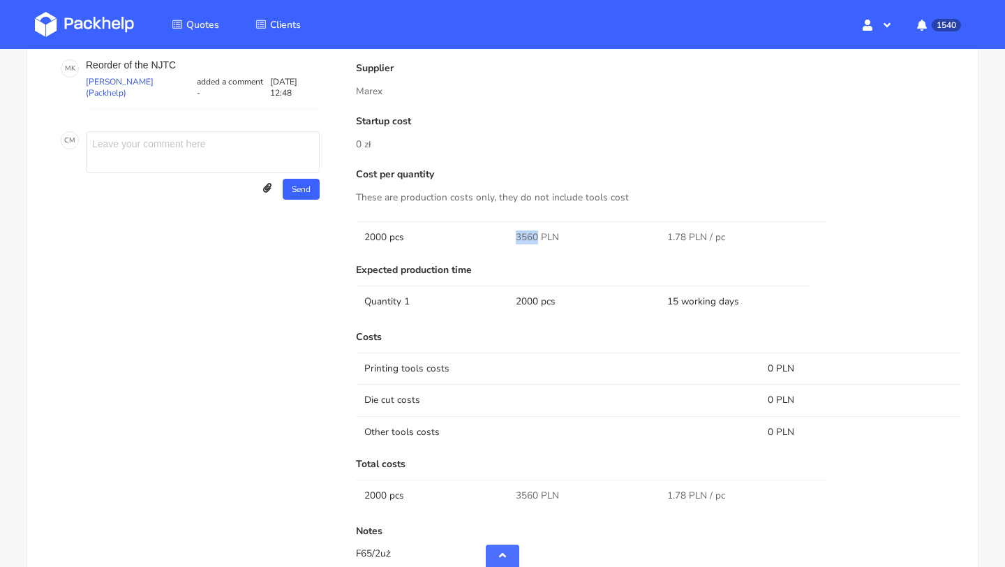
drag, startPoint x: 535, startPoint y: 237, endPoint x: 504, endPoint y: 237, distance: 31.4
click at [504, 237] on tr "2000 pcs 3560 PLN 1.78 PLN / pc" at bounding box center [658, 236] width 605 height 31
copy tr "3560"
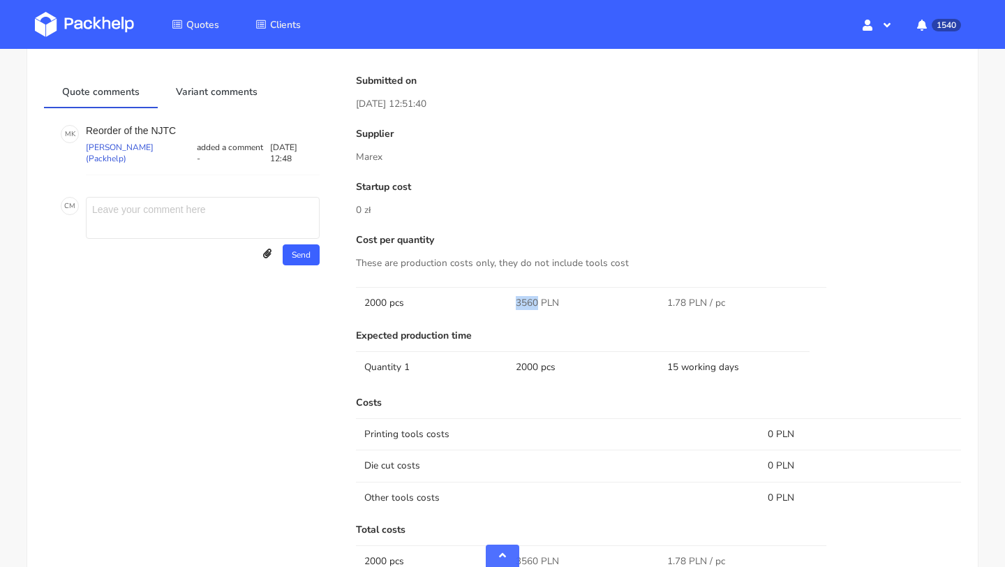
scroll to position [582, 0]
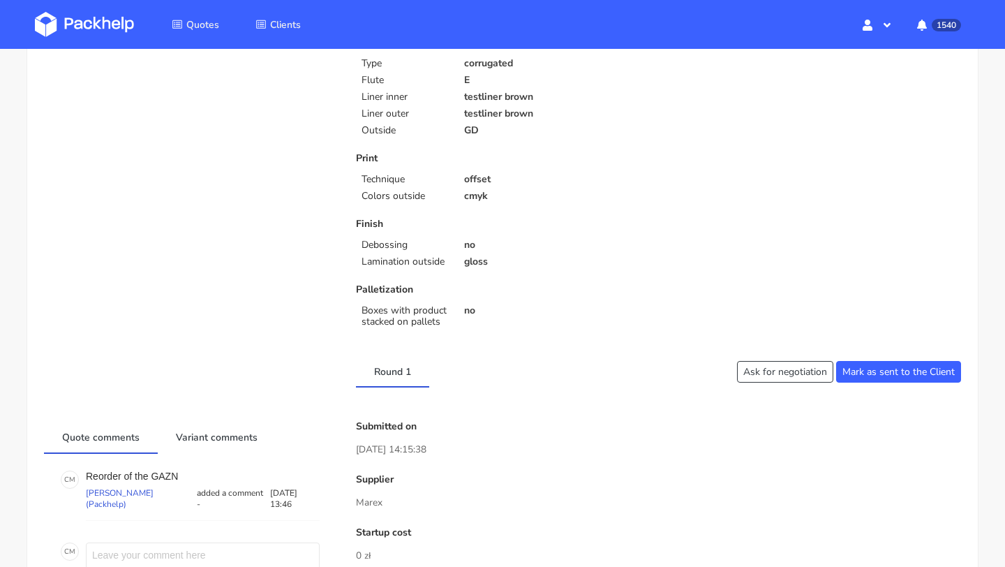
scroll to position [658, 0]
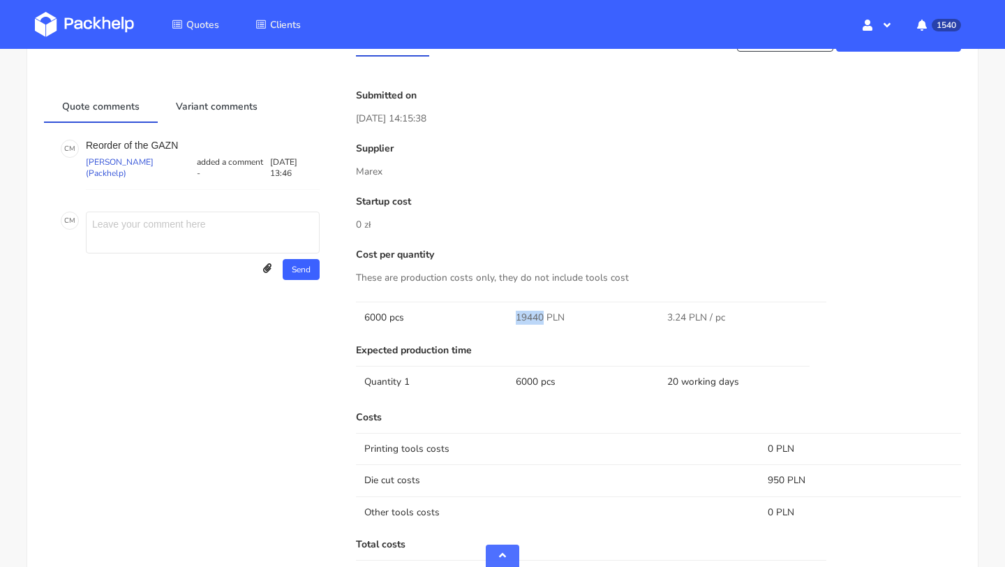
drag, startPoint x: 543, startPoint y: 313, endPoint x: 508, endPoint y: 313, distance: 34.9
click at [508, 313] on td "19440 PLN" at bounding box center [582, 316] width 151 height 31
copy span "19440"
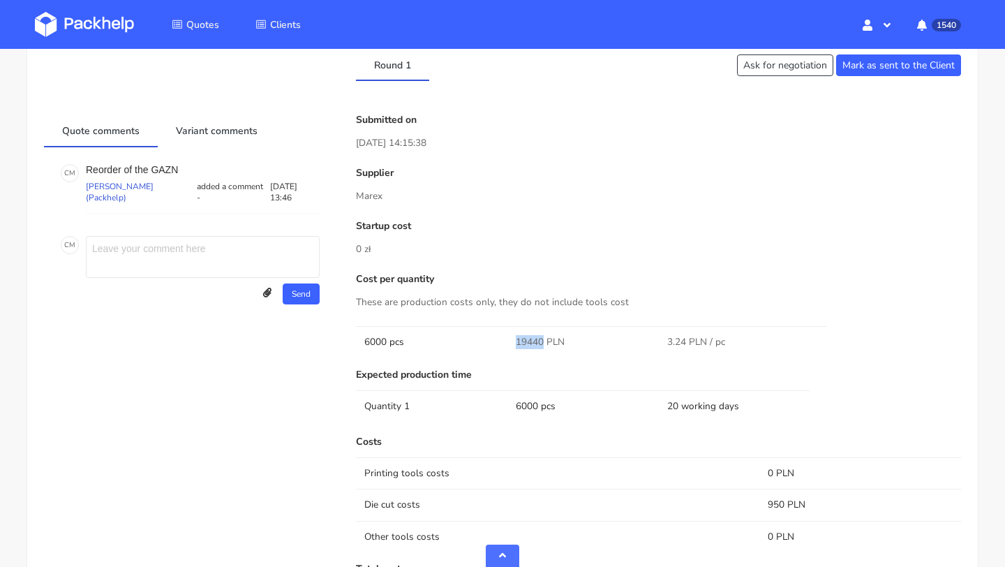
scroll to position [0, 0]
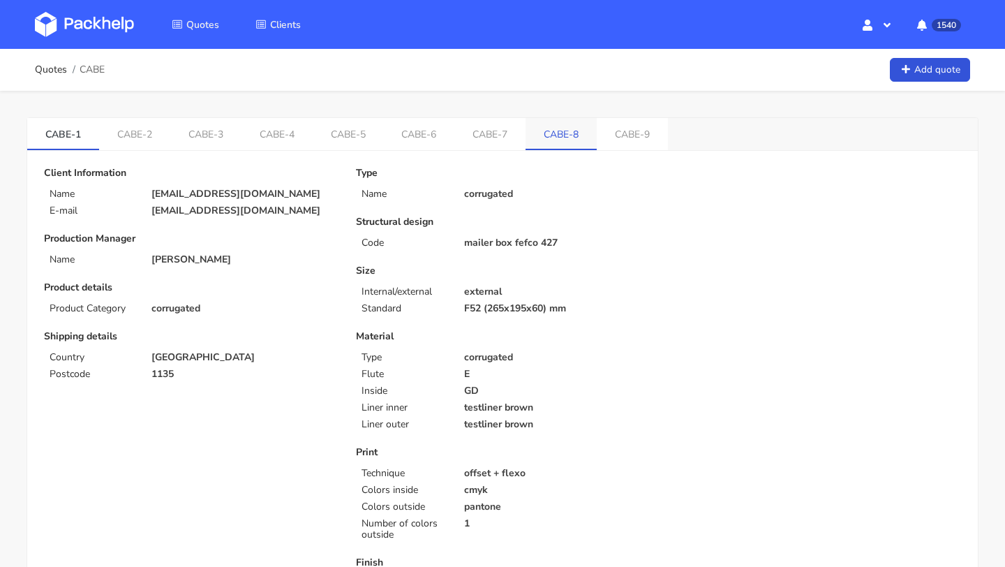
click at [570, 133] on link "CABE-8" at bounding box center [560, 133] width 71 height 31
click at [53, 71] on link "Quotes" at bounding box center [51, 69] width 32 height 11
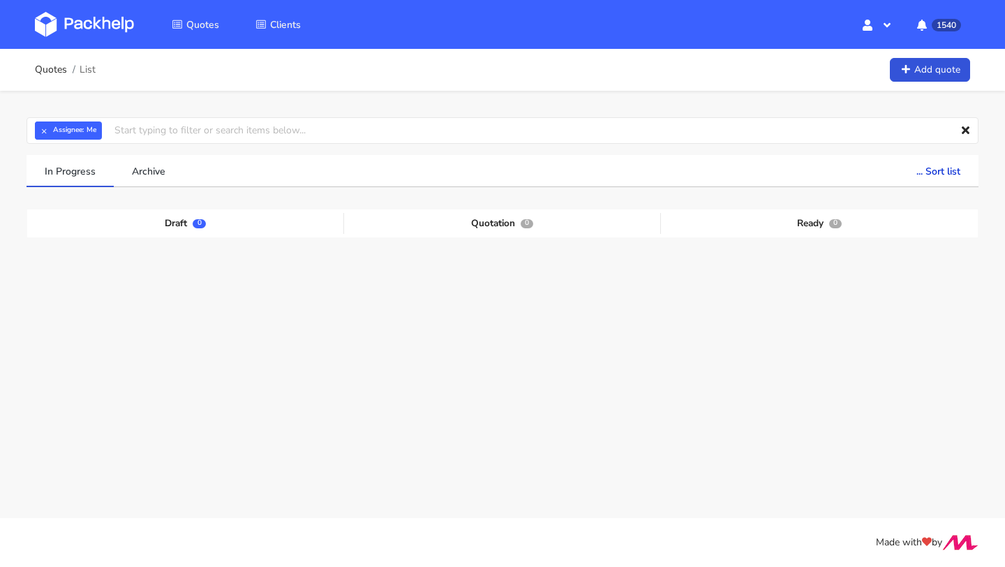
click at [89, 16] on img at bounding box center [84, 24] width 99 height 25
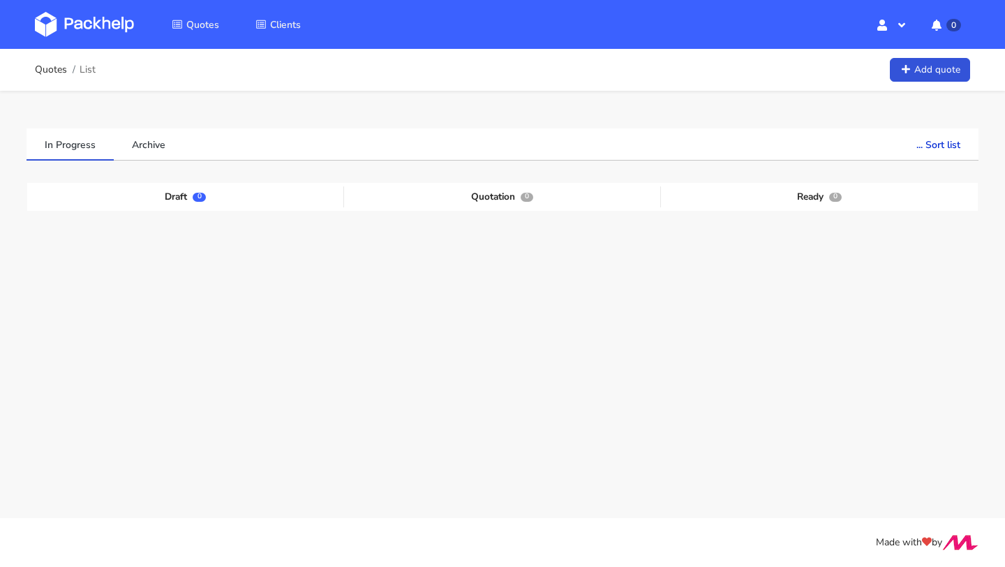
click at [55, 61] on ol "Quotes List" at bounding box center [65, 70] width 61 height 28
click at [47, 71] on link "Quotes" at bounding box center [51, 69] width 32 height 11
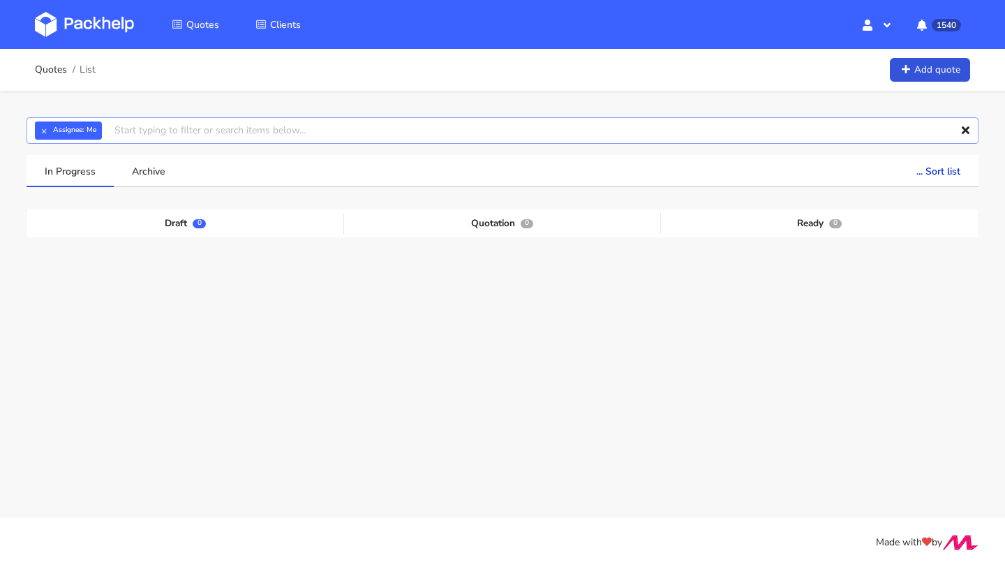
click at [145, 135] on input "text" at bounding box center [503, 130] width 952 height 27
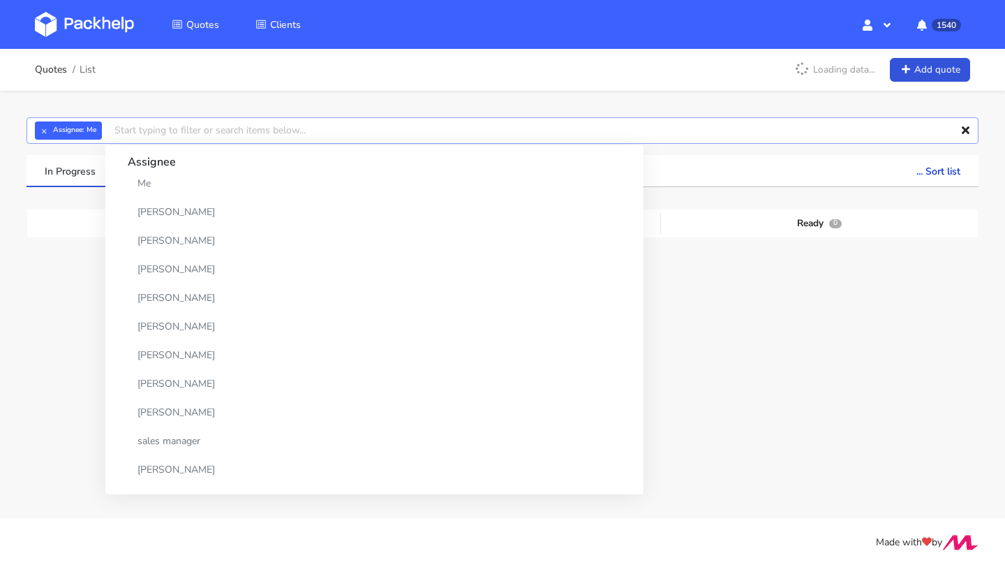
paste input "CBAL"
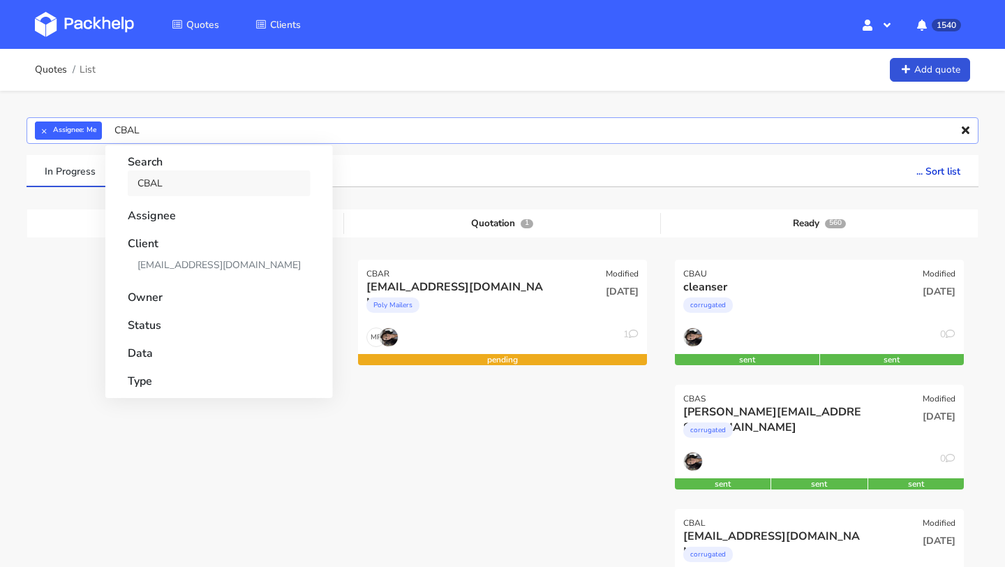
type input "CBAL"
click at [136, 188] on link "CBAL" at bounding box center [219, 183] width 183 height 26
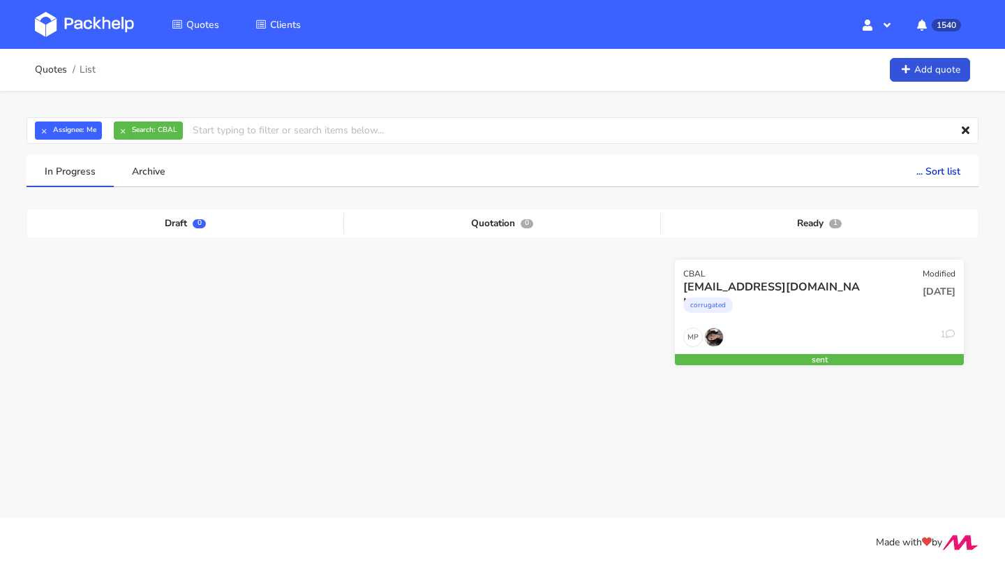
click at [744, 285] on div "[EMAIL_ADDRESS][DOMAIN_NAME]" at bounding box center [775, 286] width 185 height 15
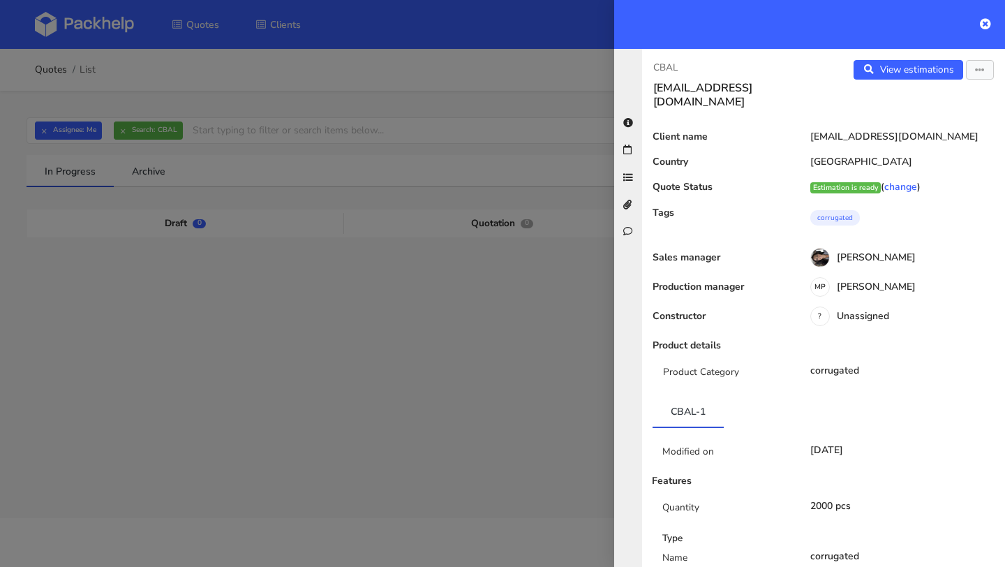
click at [683, 58] on div "CBAL [EMAIL_ADDRESS][DOMAIN_NAME] View estimations View quote Edit quote Reject…" at bounding box center [823, 308] width 363 height 518
click at [683, 59] on div "CBAL [EMAIL_ADDRESS][DOMAIN_NAME] View estimations View quote Edit quote Reject…" at bounding box center [823, 308] width 363 height 518
drag, startPoint x: 683, startPoint y: 69, endPoint x: 650, endPoint y: 69, distance: 32.8
click at [650, 69] on div "CBAL [EMAIL_ADDRESS][DOMAIN_NAME]" at bounding box center [732, 84] width 181 height 49
copy p "CBAL"
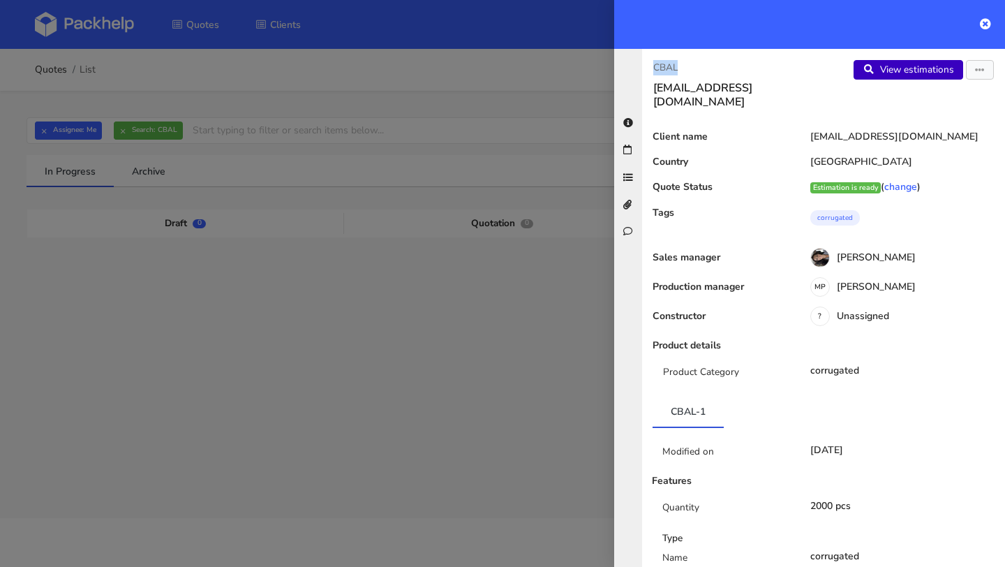
click at [904, 70] on link "View estimations" at bounding box center [908, 70] width 110 height 20
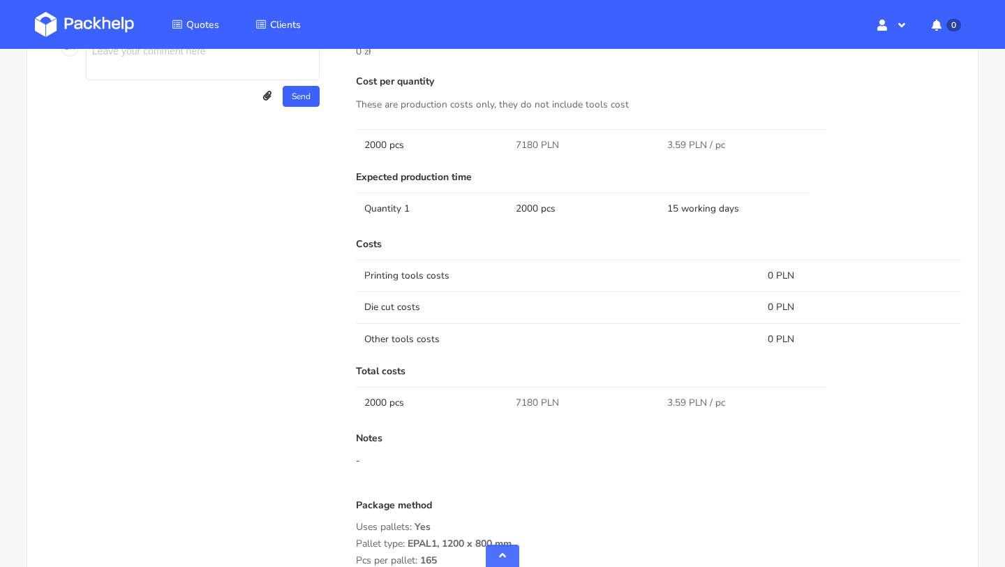
scroll to position [992, 0]
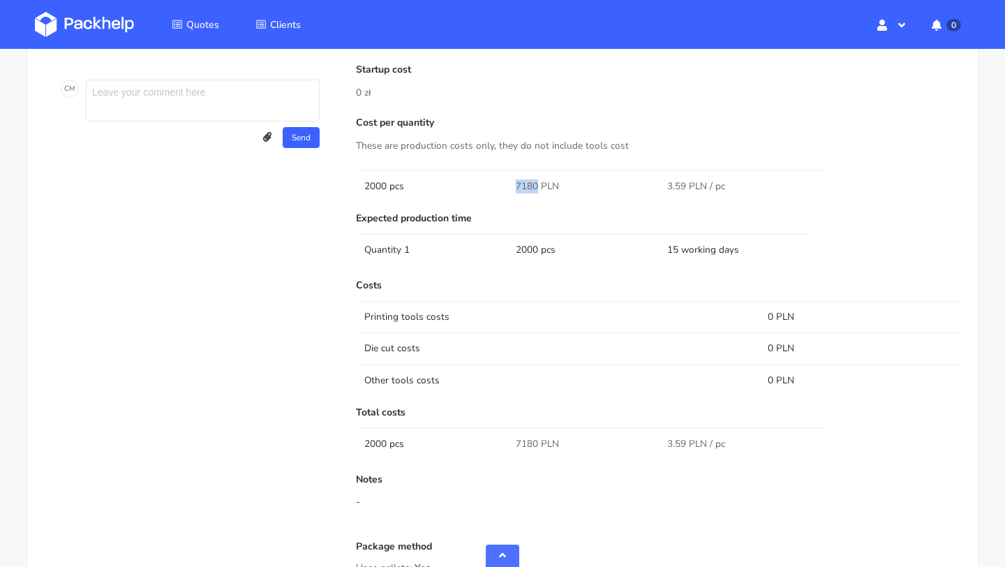
drag, startPoint x: 536, startPoint y: 179, endPoint x: 502, endPoint y: 182, distance: 33.6
click at [502, 182] on tr "2000 pcs 7180 PLN 3.59 PLN / pc" at bounding box center [658, 185] width 605 height 31
copy tr "7180"
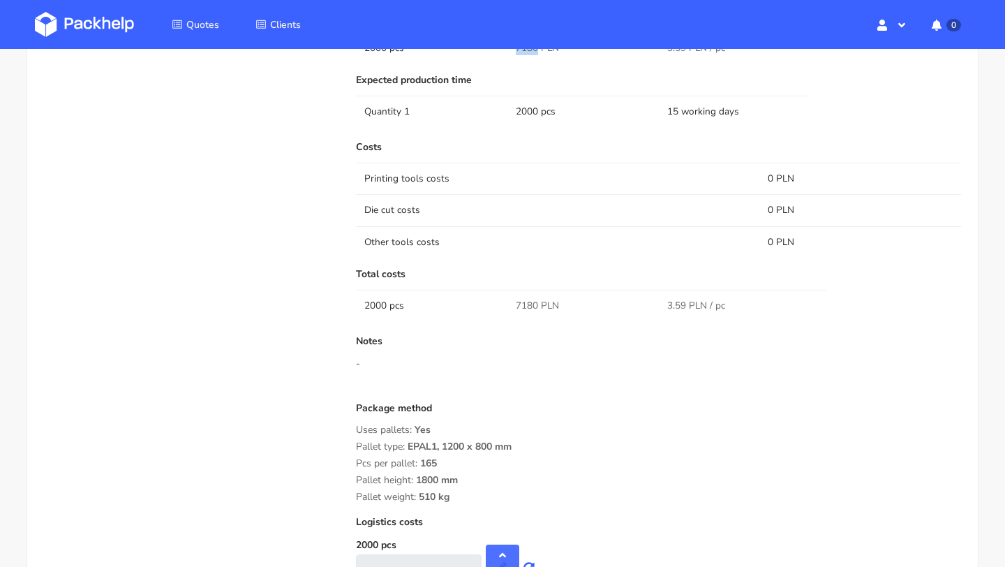
scroll to position [0, 0]
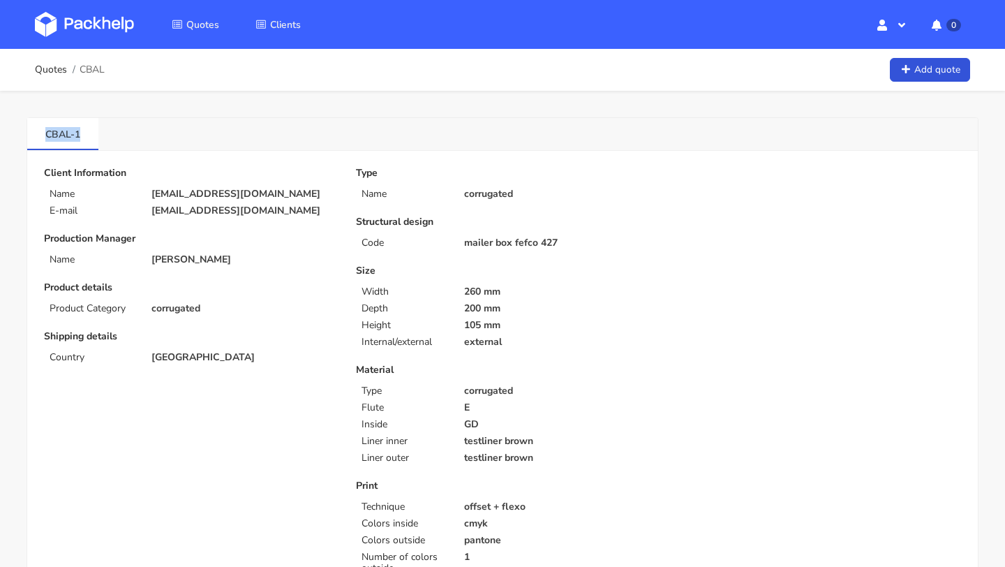
drag, startPoint x: 88, startPoint y: 130, endPoint x: 22, endPoint y: 130, distance: 65.6
copy link "CBAL-1"
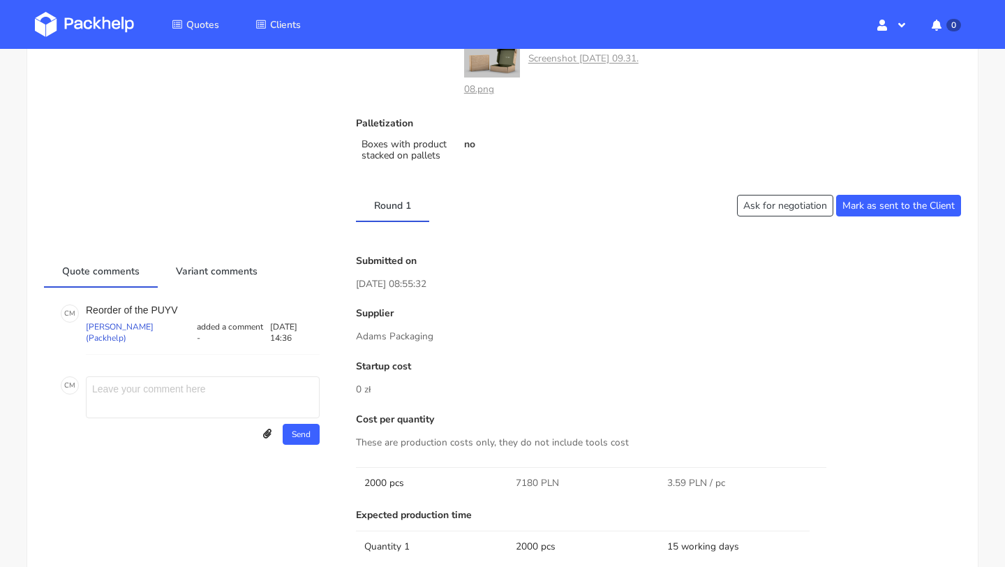
scroll to position [1306, 0]
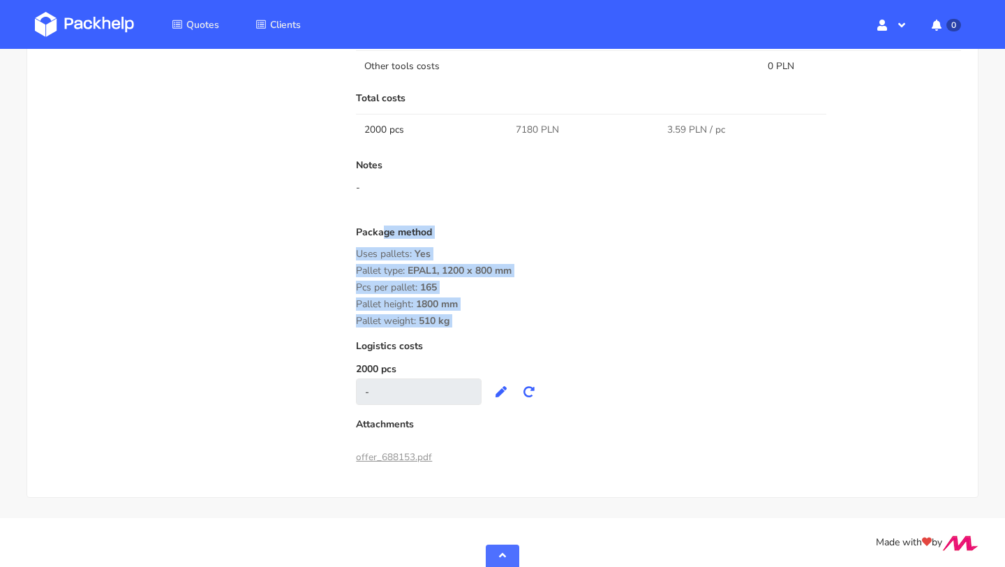
drag, startPoint x: 470, startPoint y: 333, endPoint x: 349, endPoint y: 233, distance: 157.6
click at [349, 232] on div "Submitted on 12 Aug 2025 08:55:32 Supplier Adams Packaging Startup cost 0 zł Co…" at bounding box center [658, 57] width 624 height 825
copy div "Package method Uses pallets: Yes Pallet type: EPAL1, 1200 x 800 mm Pcs per pall…"
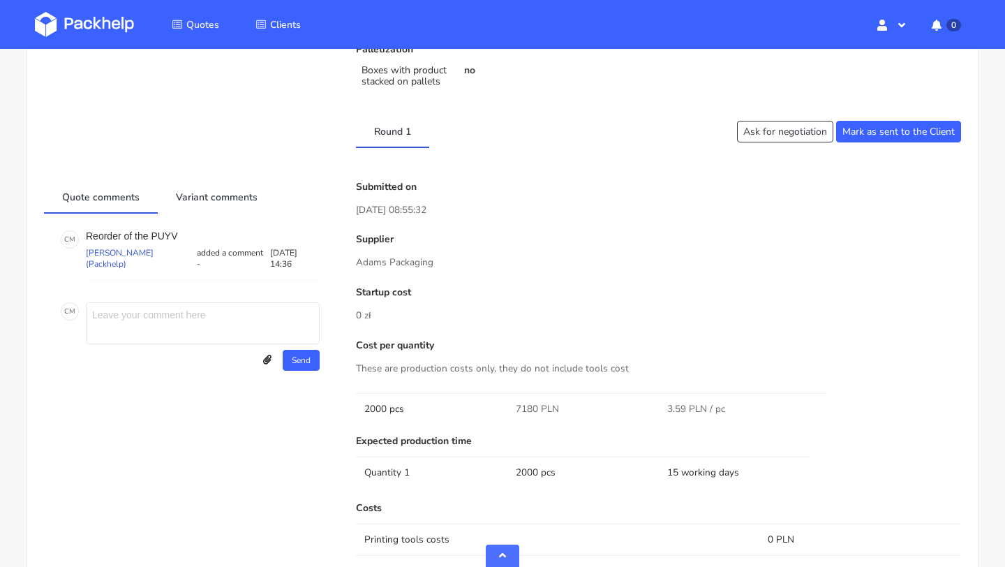
scroll to position [765, 0]
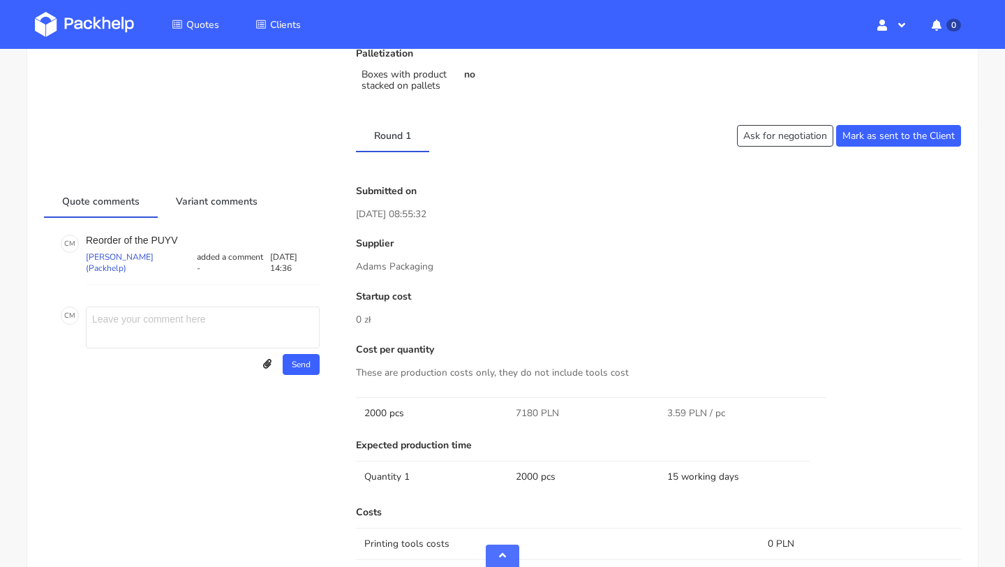
drag, startPoint x: 182, startPoint y: 227, endPoint x: 169, endPoint y: 227, distance: 13.3
click at [169, 227] on div "C M Reorder of the PUYV Cristina Martinez (Packhelp) added a comment - 11 Augus…" at bounding box center [190, 305] width 292 height 174
drag, startPoint x: 180, startPoint y: 238, endPoint x: 151, endPoint y: 239, distance: 28.6
click at [151, 239] on p "Reorder of the PUYV" at bounding box center [203, 239] width 234 height 11
copy p "PUYV"
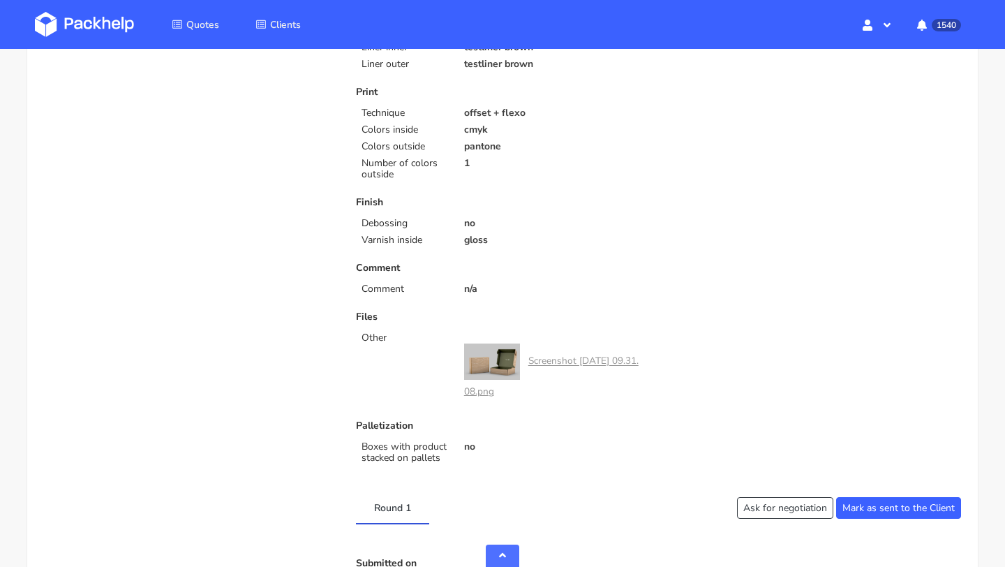
scroll to position [0, 0]
